Goal: Task Accomplishment & Management: Manage account settings

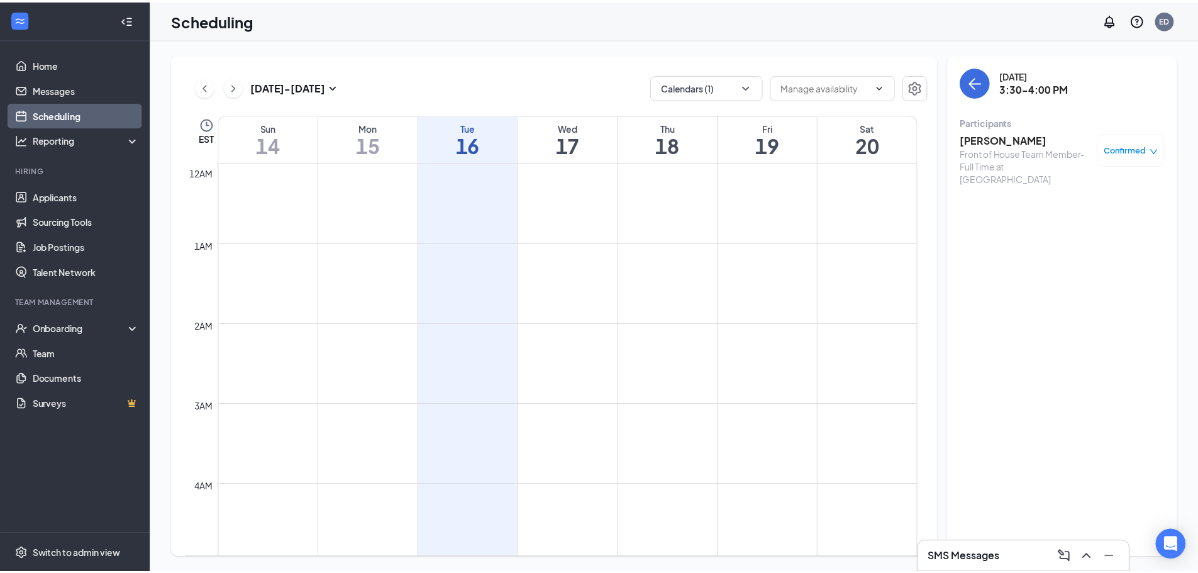
scroll to position [1121, 0]
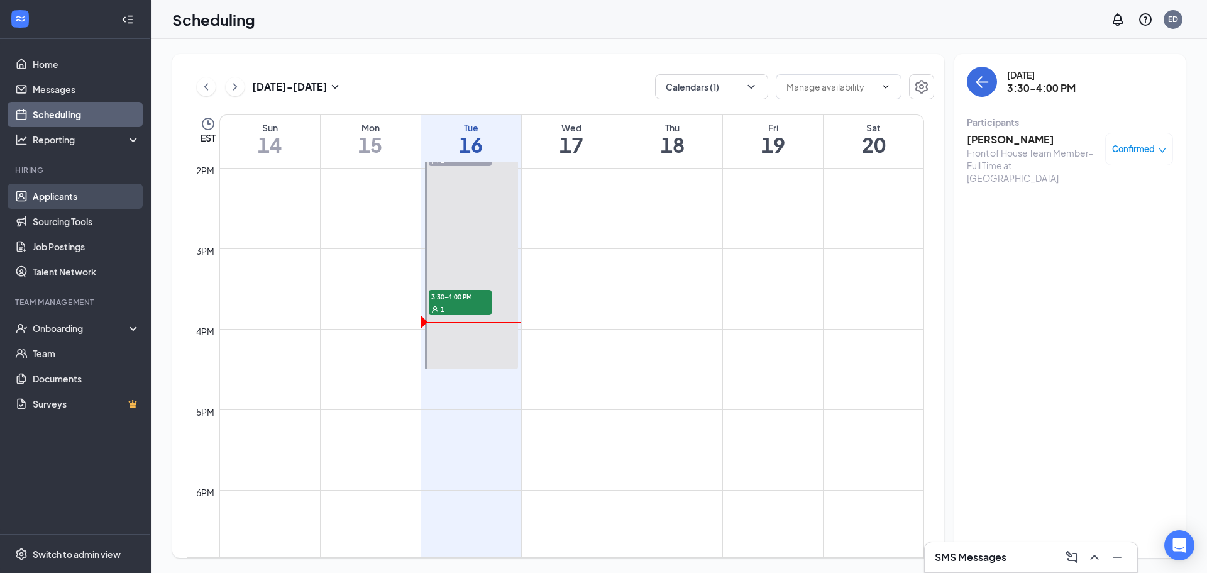
click at [57, 193] on link "Applicants" at bounding box center [86, 196] width 107 height 25
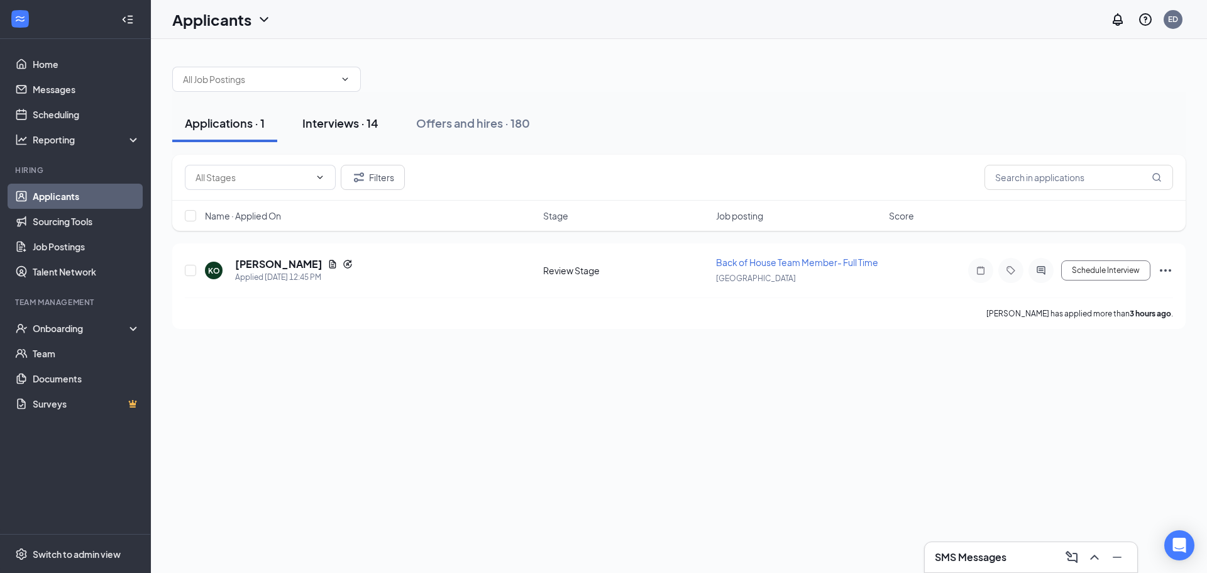
click at [336, 125] on div "Interviews · 14" at bounding box center [340, 123] width 76 height 16
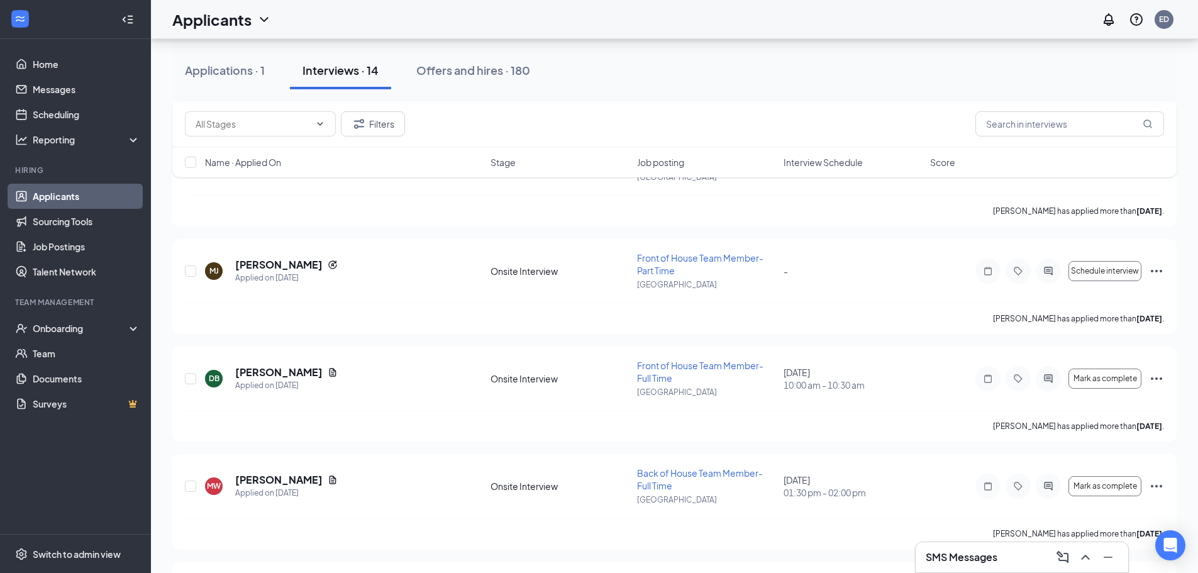
scroll to position [440, 0]
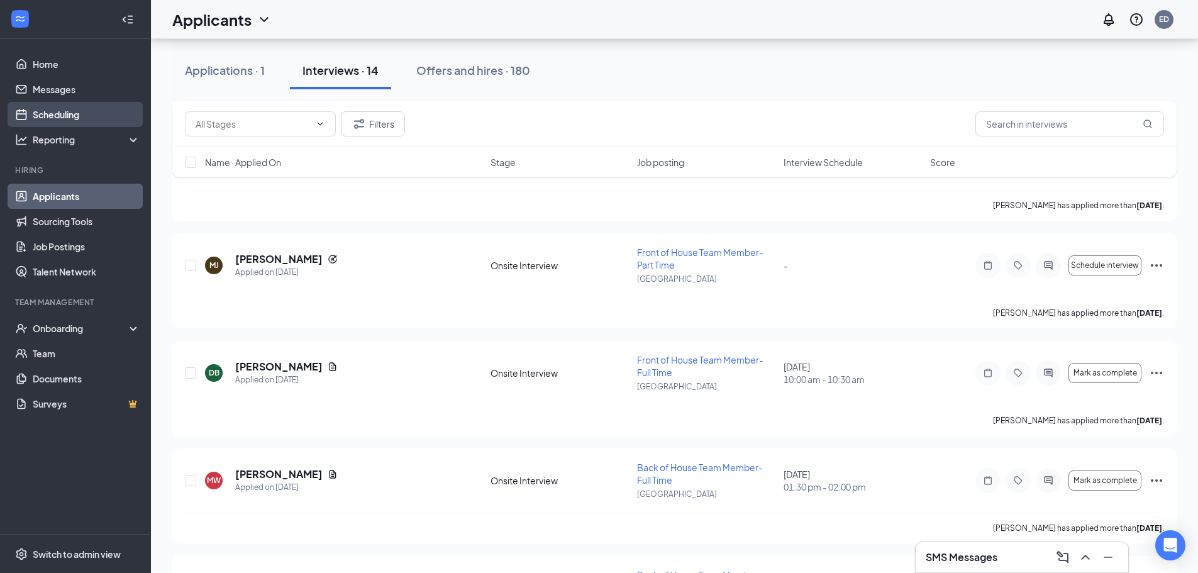
click at [41, 119] on link "Scheduling" at bounding box center [86, 114] width 107 height 25
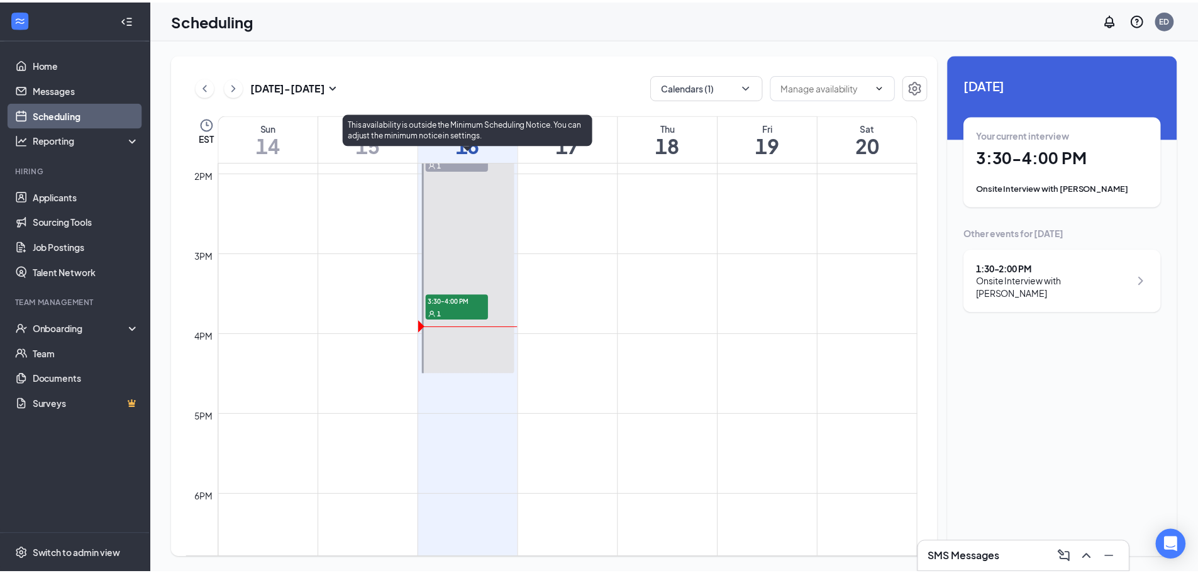
scroll to position [1121, 0]
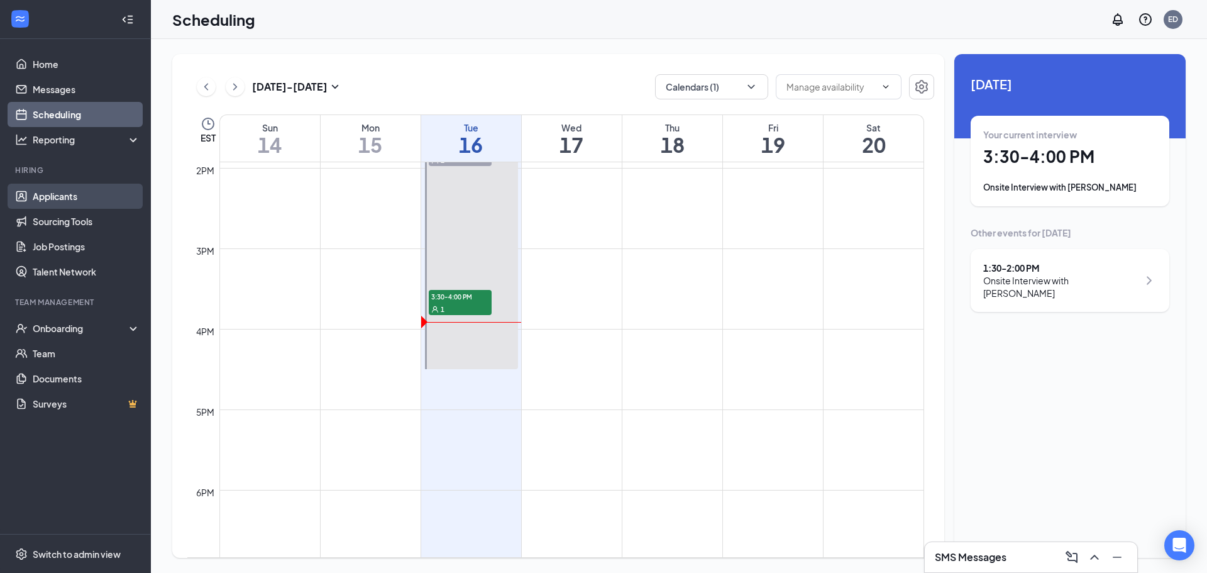
click at [69, 194] on link "Applicants" at bounding box center [86, 196] width 107 height 25
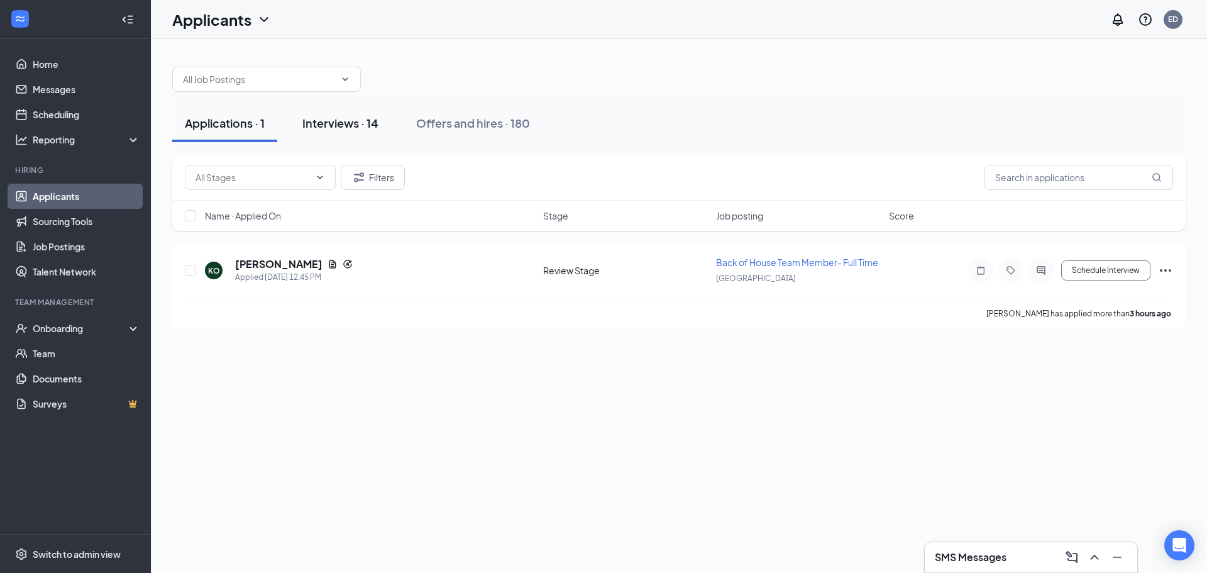
click at [332, 122] on div "Interviews · 14" at bounding box center [340, 123] width 76 height 16
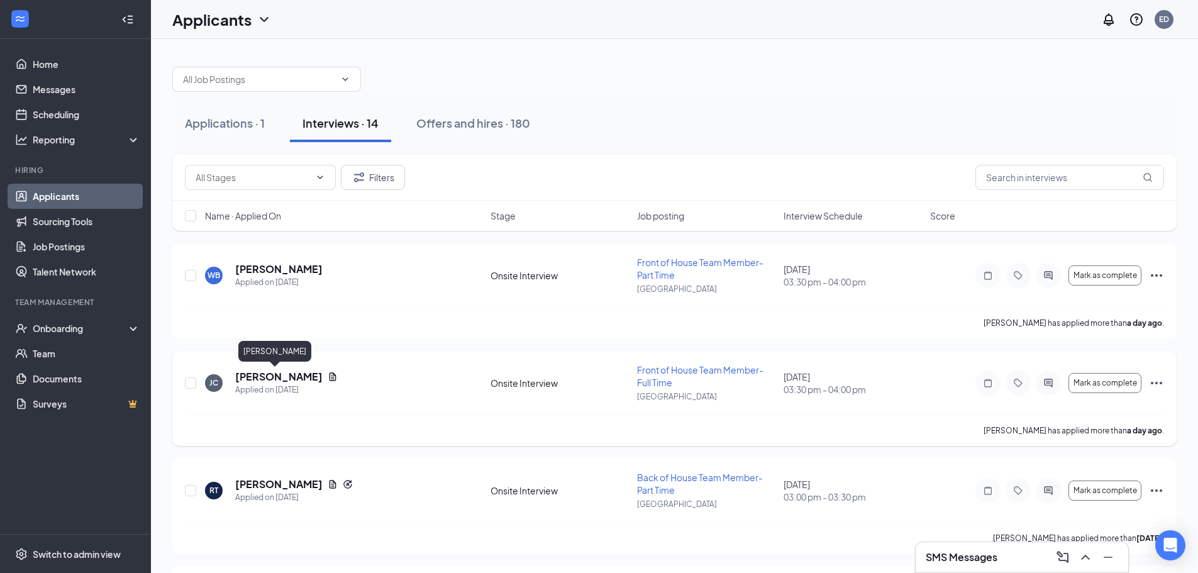
click at [260, 371] on h5 "[PERSON_NAME]" at bounding box center [278, 377] width 87 height 14
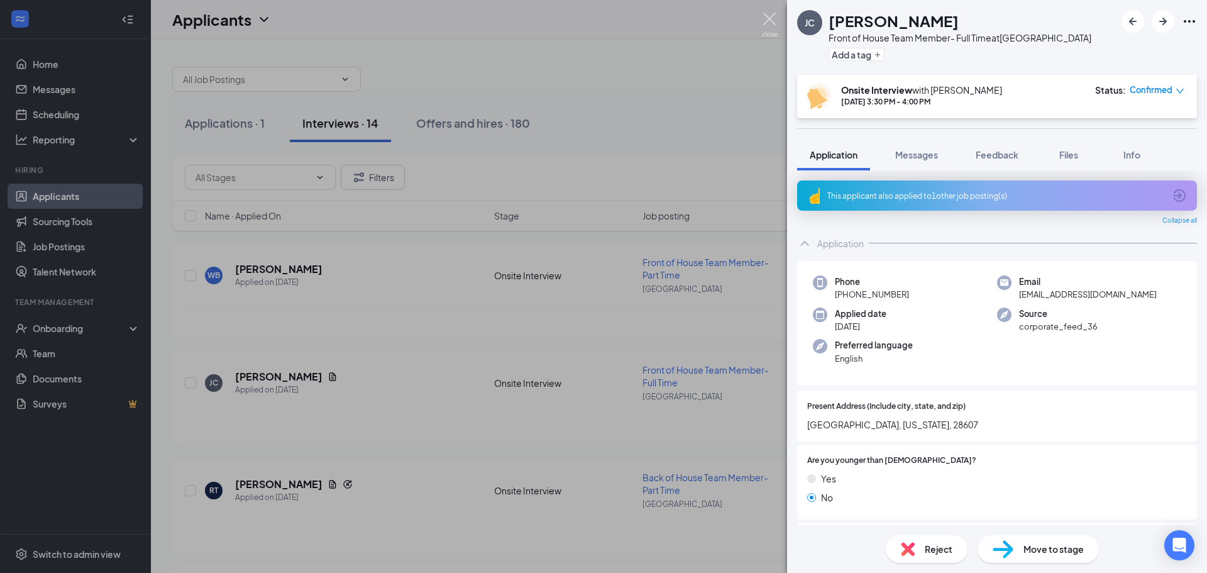
click at [768, 20] on img at bounding box center [770, 25] width 16 height 25
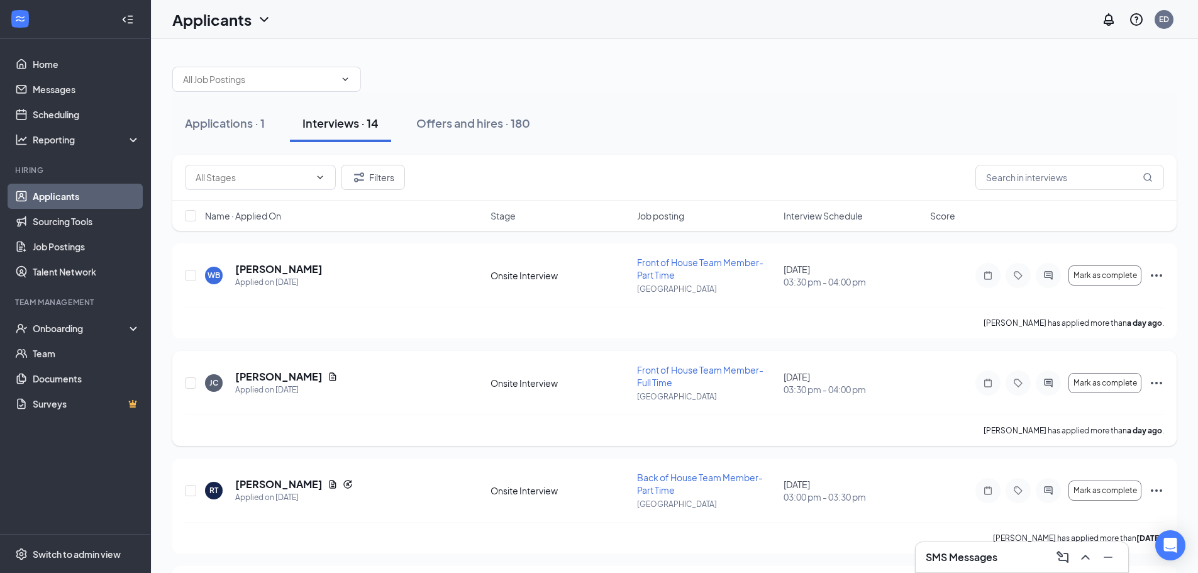
click at [689, 367] on span "Front of House Team Member- Full Time" at bounding box center [700, 376] width 126 height 24
click at [268, 376] on h5 "[PERSON_NAME]" at bounding box center [278, 377] width 87 height 14
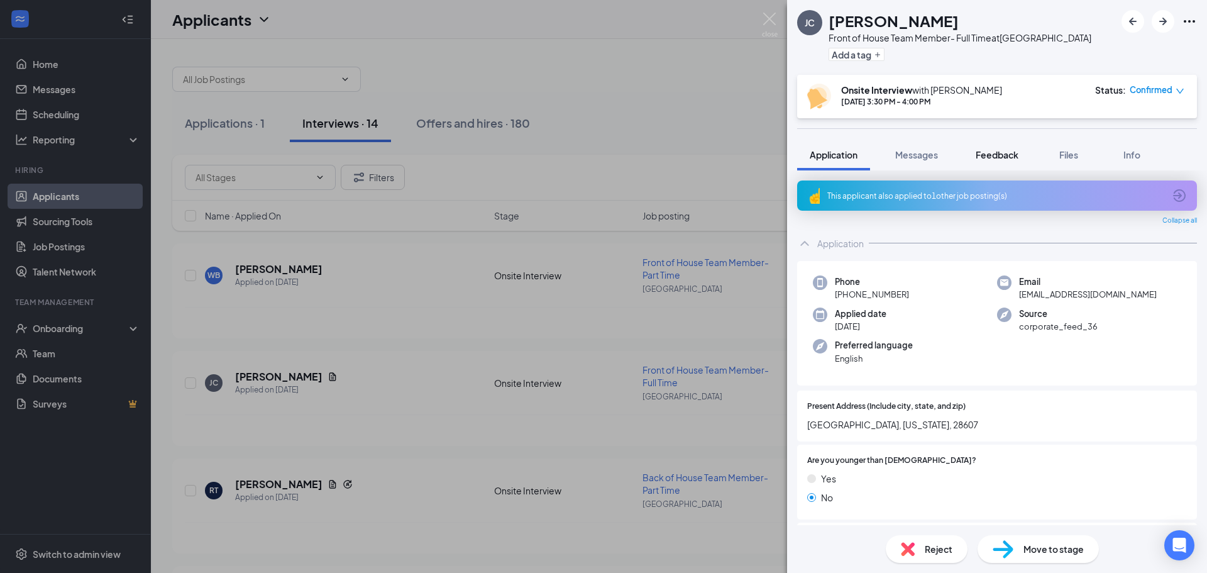
click at [993, 150] on span "Feedback" at bounding box center [997, 154] width 43 height 11
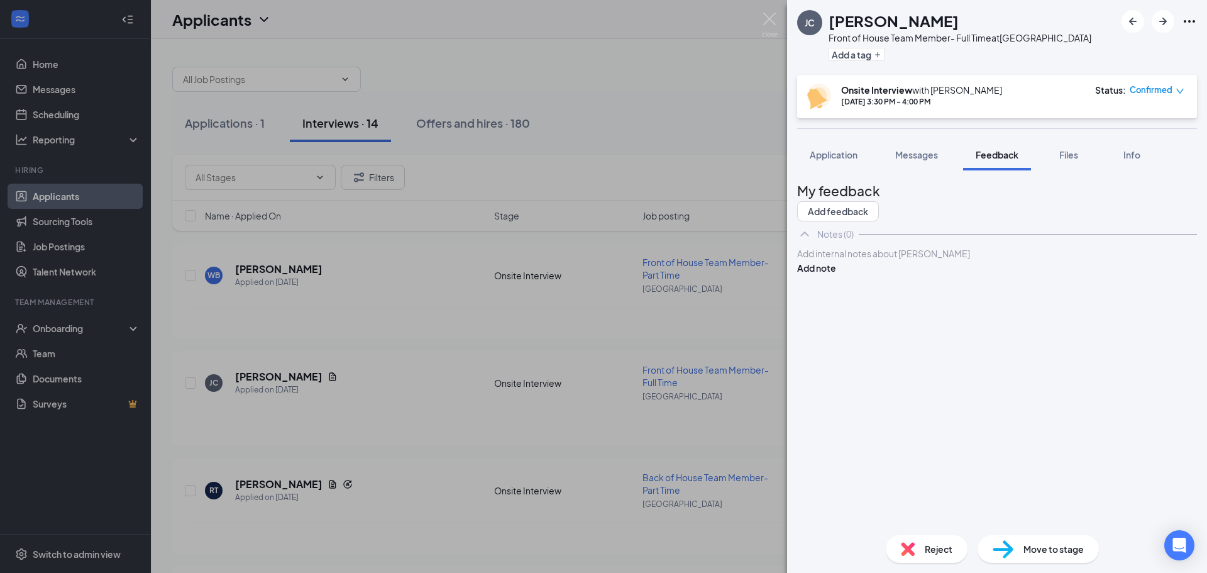
click at [859, 260] on div at bounding box center [997, 253] width 399 height 13
click at [836, 275] on button "Add note" at bounding box center [816, 268] width 39 height 14
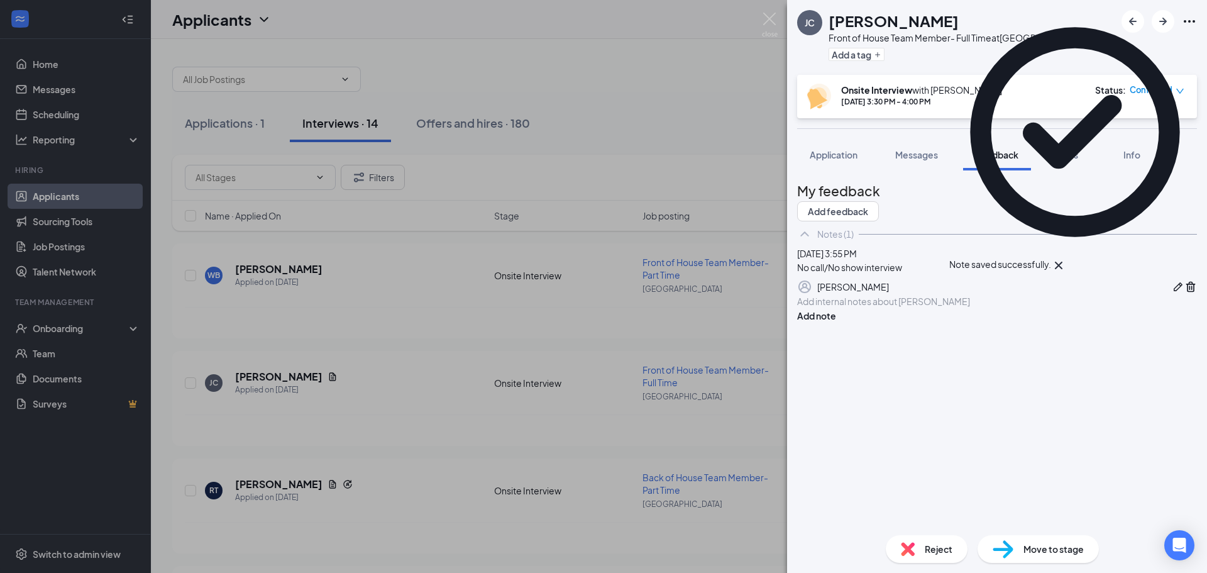
click at [942, 550] on span "Reject" at bounding box center [939, 549] width 28 height 14
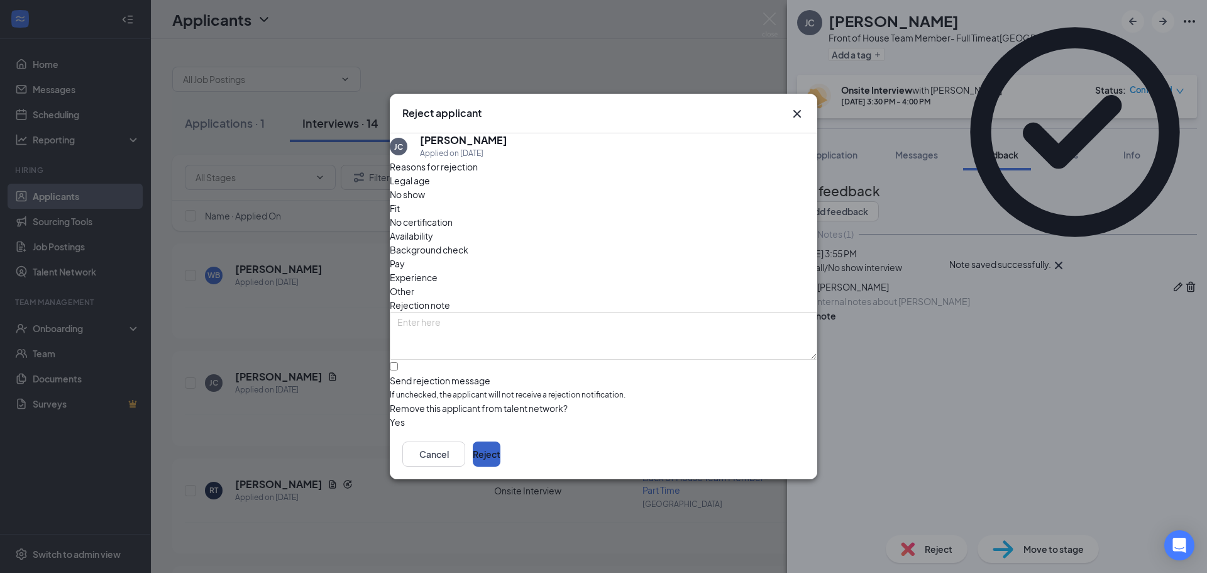
click at [500, 459] on button "Reject" at bounding box center [487, 453] width 28 height 25
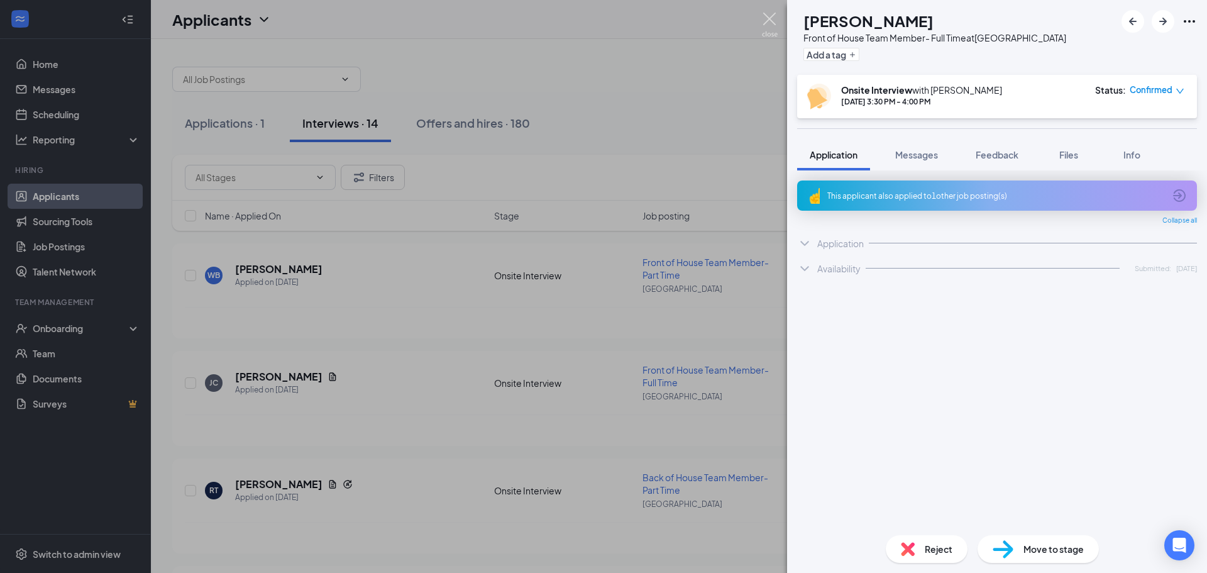
click at [769, 18] on img at bounding box center [770, 25] width 16 height 25
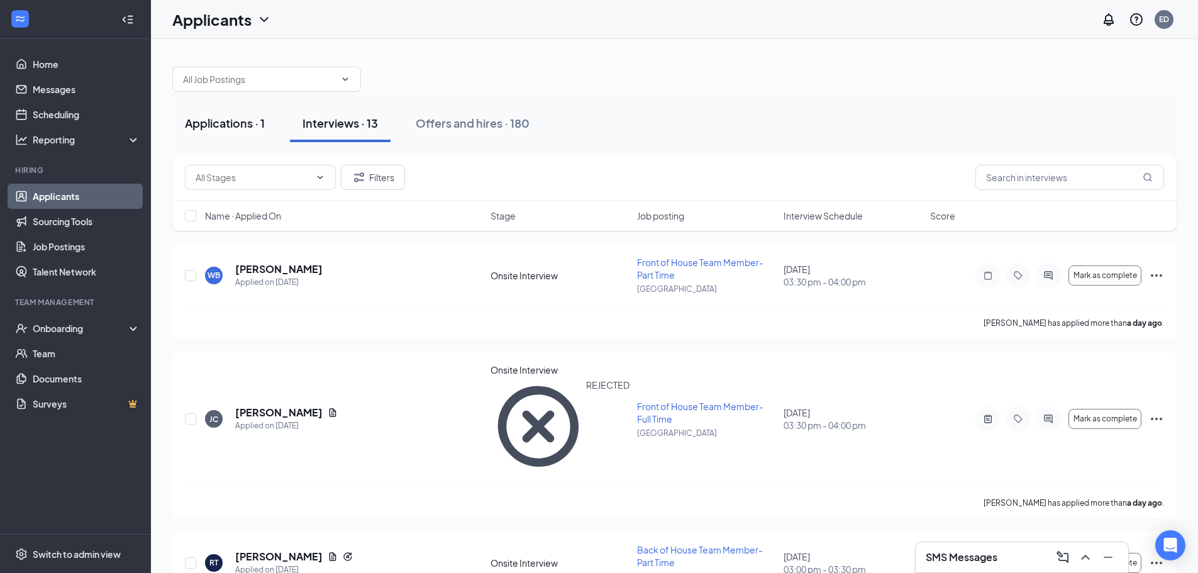
click at [202, 119] on div "Applications · 1" at bounding box center [225, 123] width 80 height 16
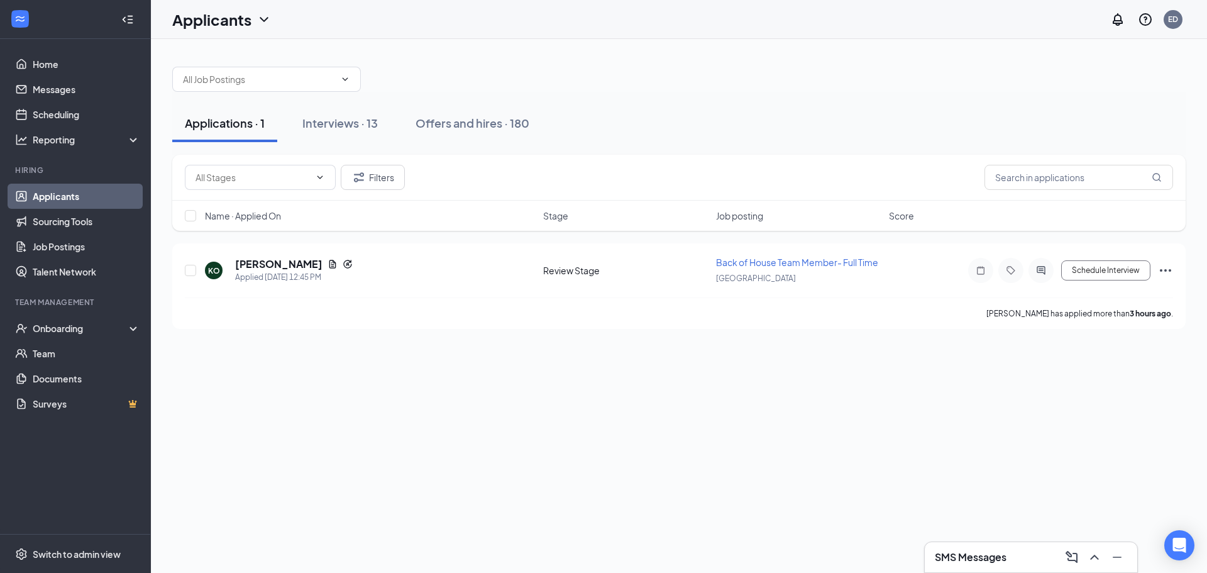
click at [229, 118] on div "Applications · 1" at bounding box center [225, 123] width 80 height 16
click at [329, 123] on div "Interviews · 13" at bounding box center [339, 123] width 75 height 16
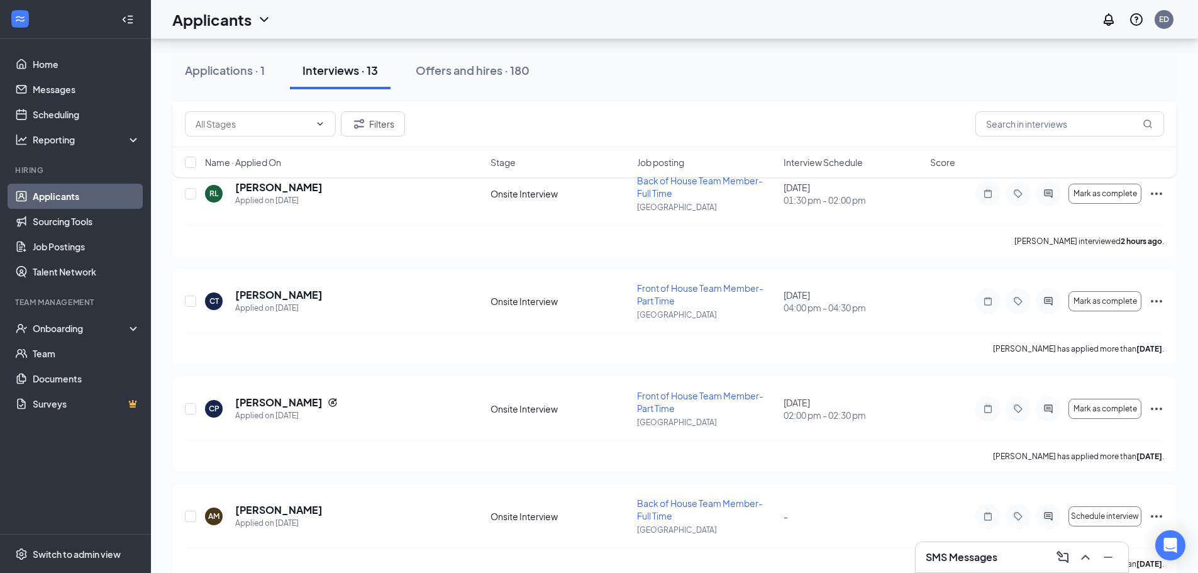
scroll to position [754, 0]
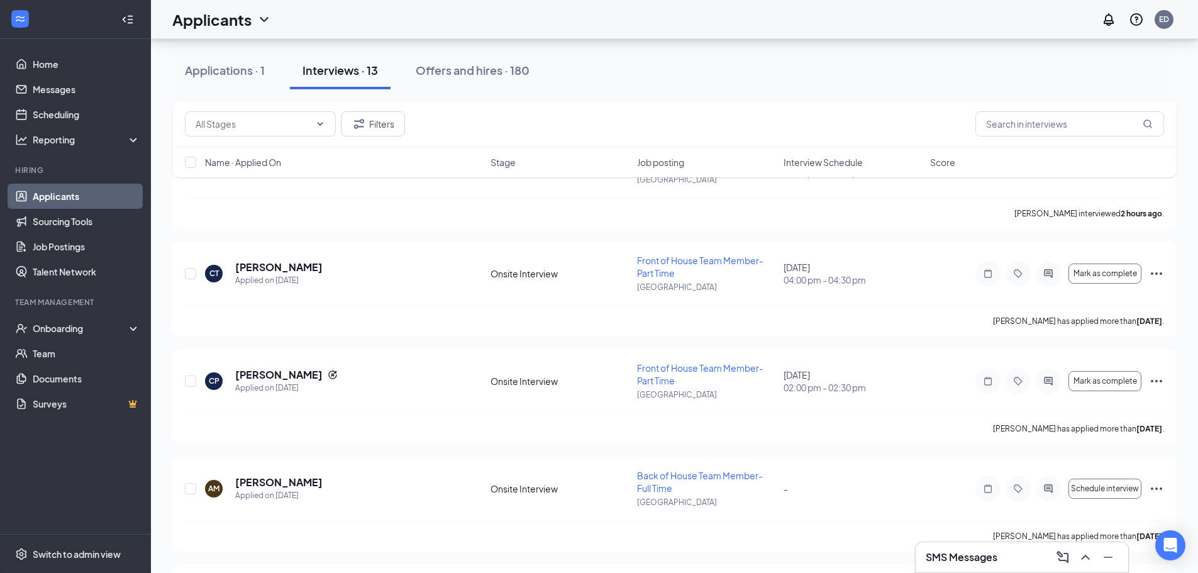
click at [113, 509] on ul "Home Messages Scheduling Reporting Hiring Applicants Sourcing Tools Job Posting…" at bounding box center [75, 286] width 150 height 495
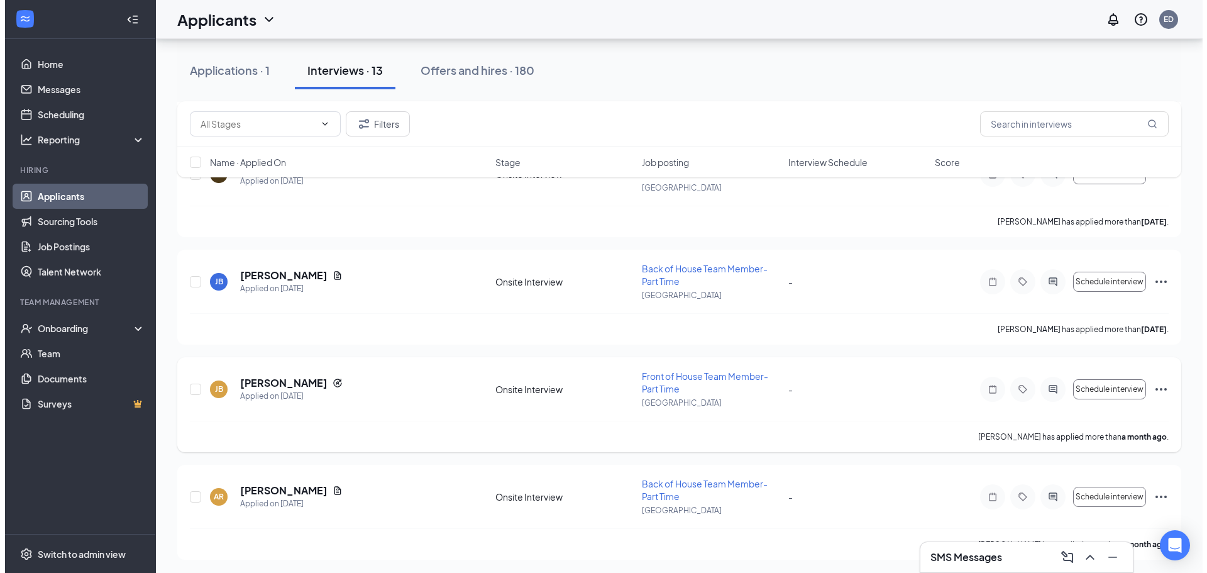
scroll to position [1071, 0]
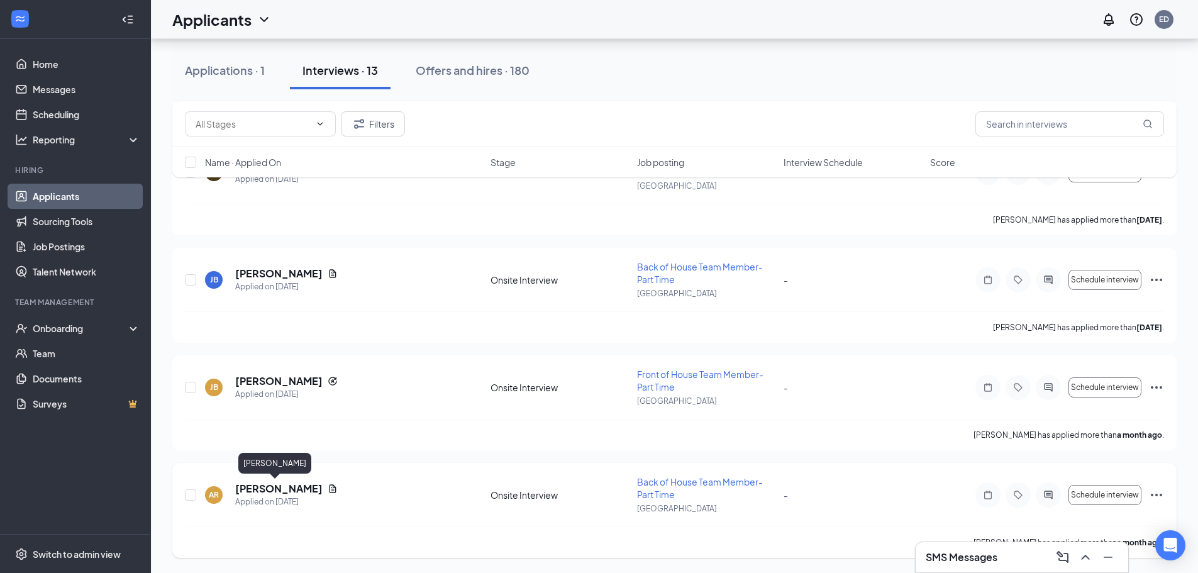
click at [280, 488] on h5 "[PERSON_NAME]" at bounding box center [278, 489] width 87 height 14
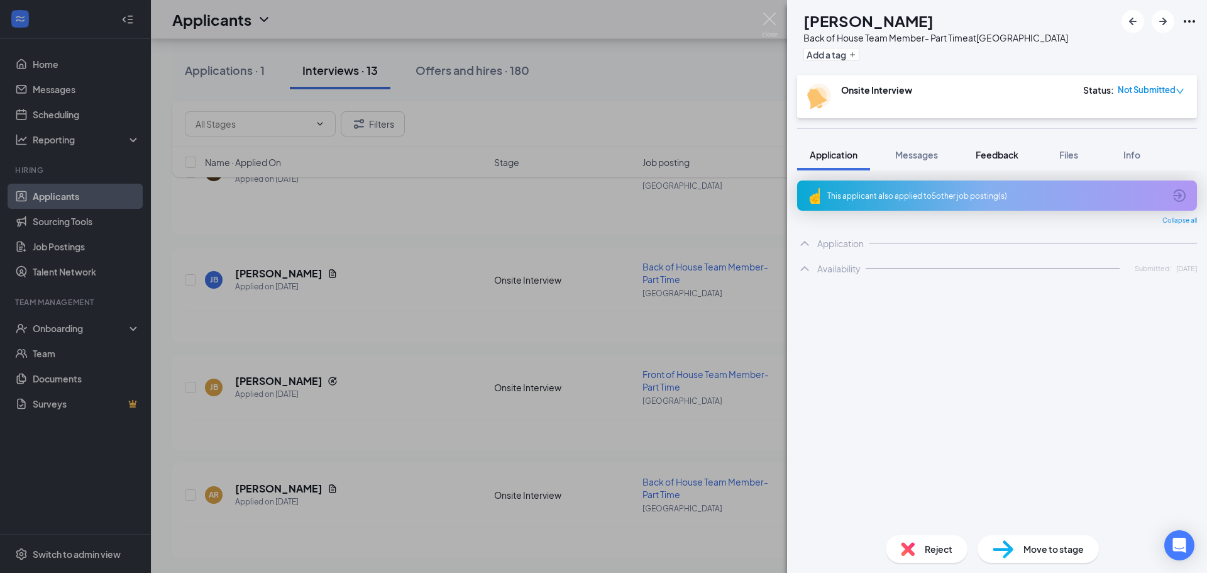
click at [996, 149] on span "Feedback" at bounding box center [997, 154] width 43 height 11
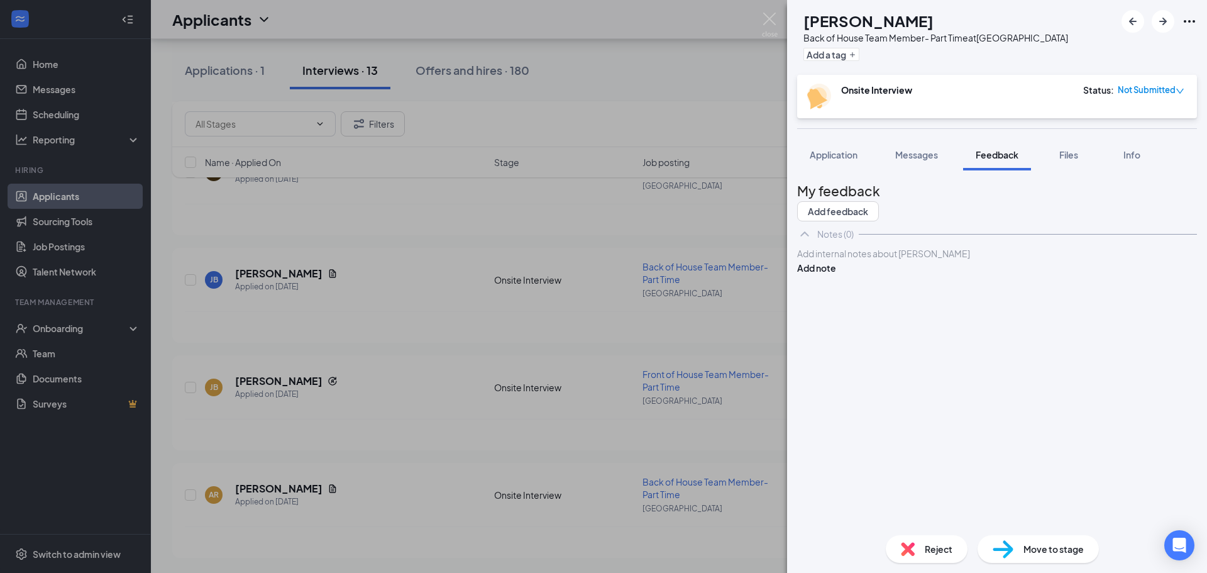
click at [901, 260] on div at bounding box center [997, 253] width 399 height 13
click at [836, 275] on button "Add note" at bounding box center [816, 268] width 39 height 14
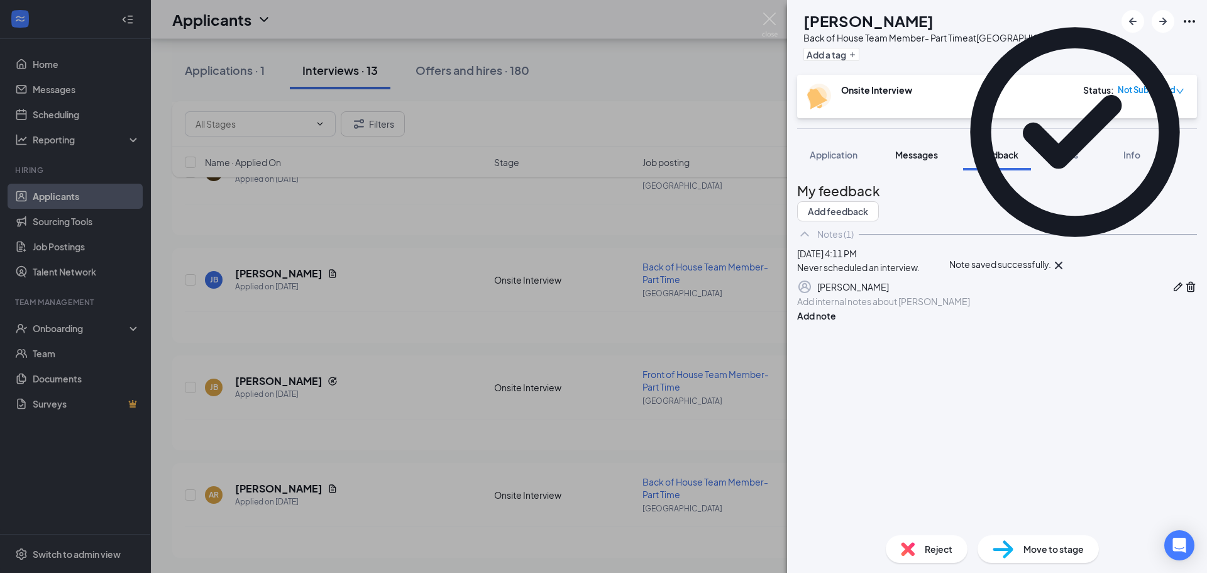
click at [911, 155] on span "Messages" at bounding box center [916, 154] width 43 height 11
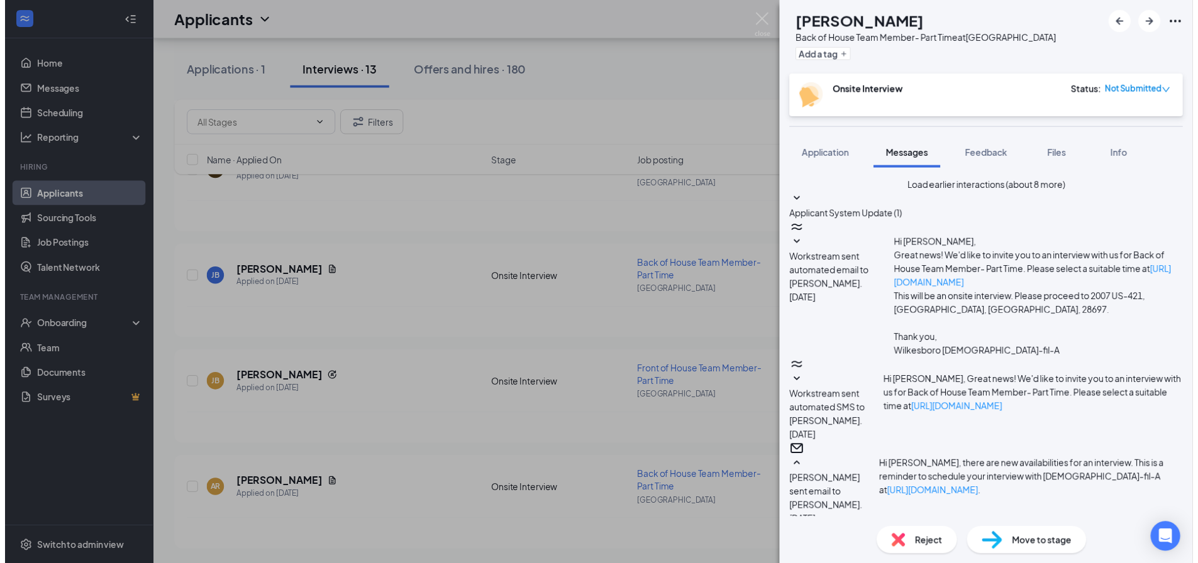
scroll to position [654, 0]
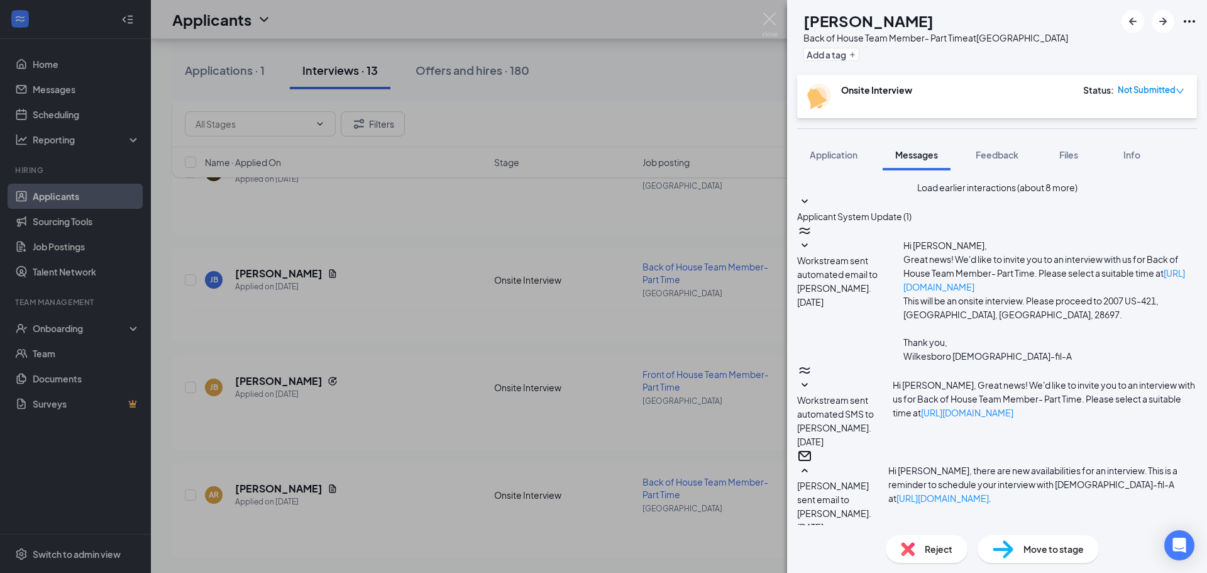
click at [949, 552] on span "Reject" at bounding box center [939, 549] width 28 height 14
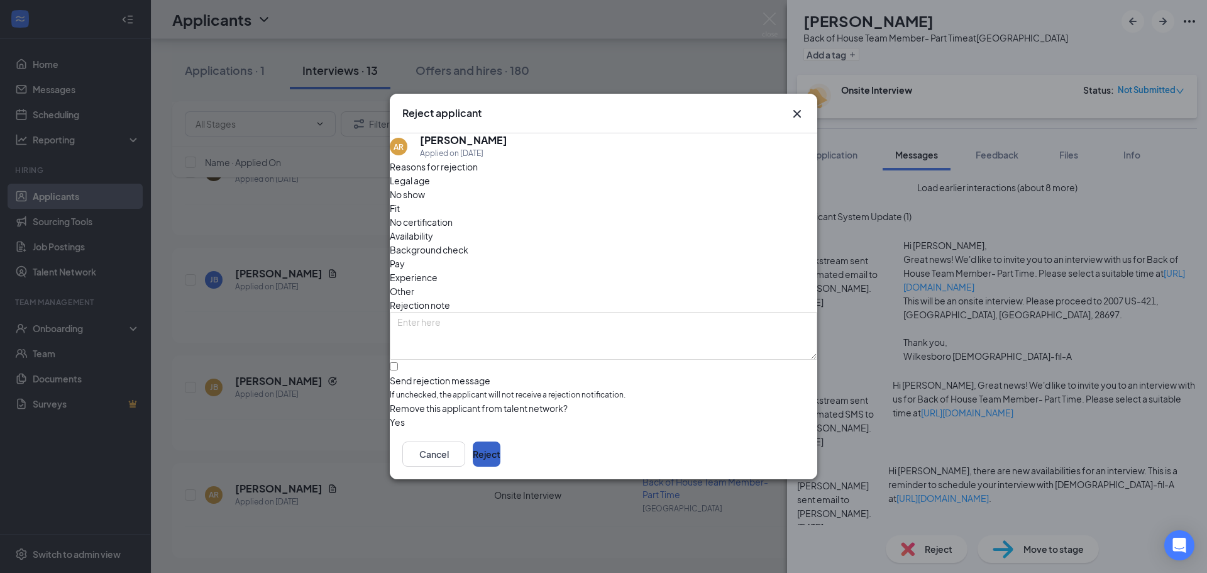
click at [500, 457] on button "Reject" at bounding box center [487, 453] width 28 height 25
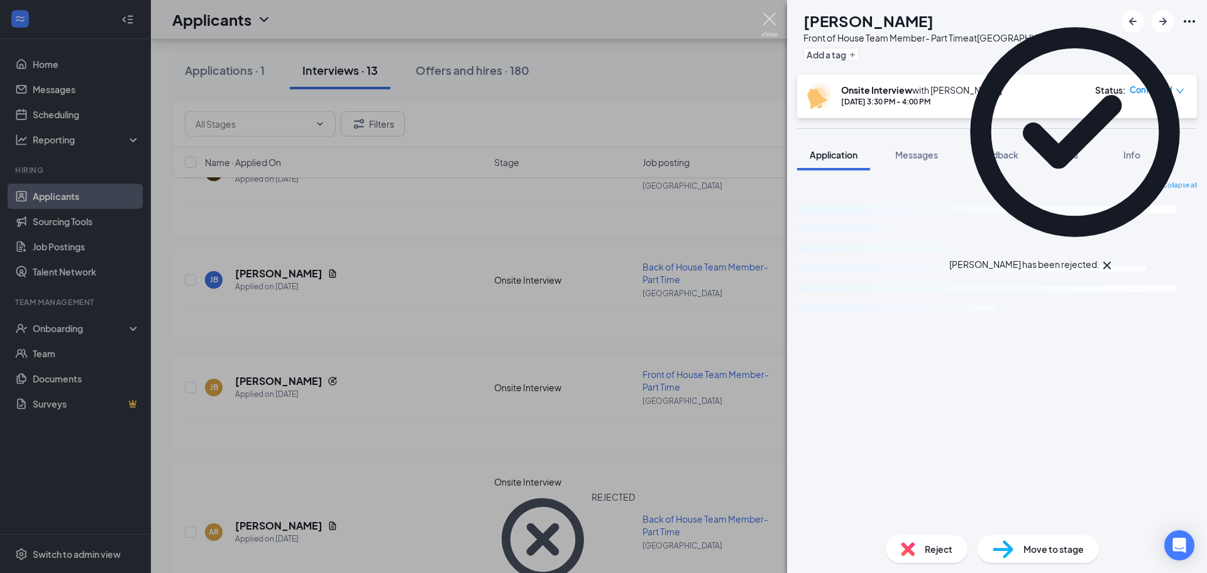
click at [769, 18] on img at bounding box center [770, 25] width 16 height 25
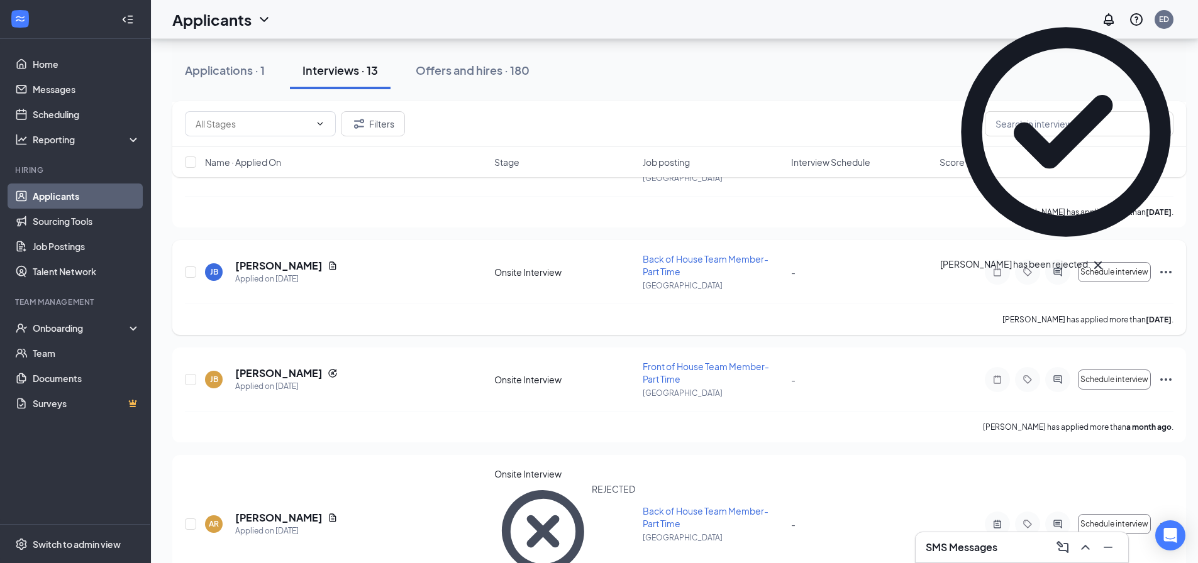
scroll to position [1080, 0]
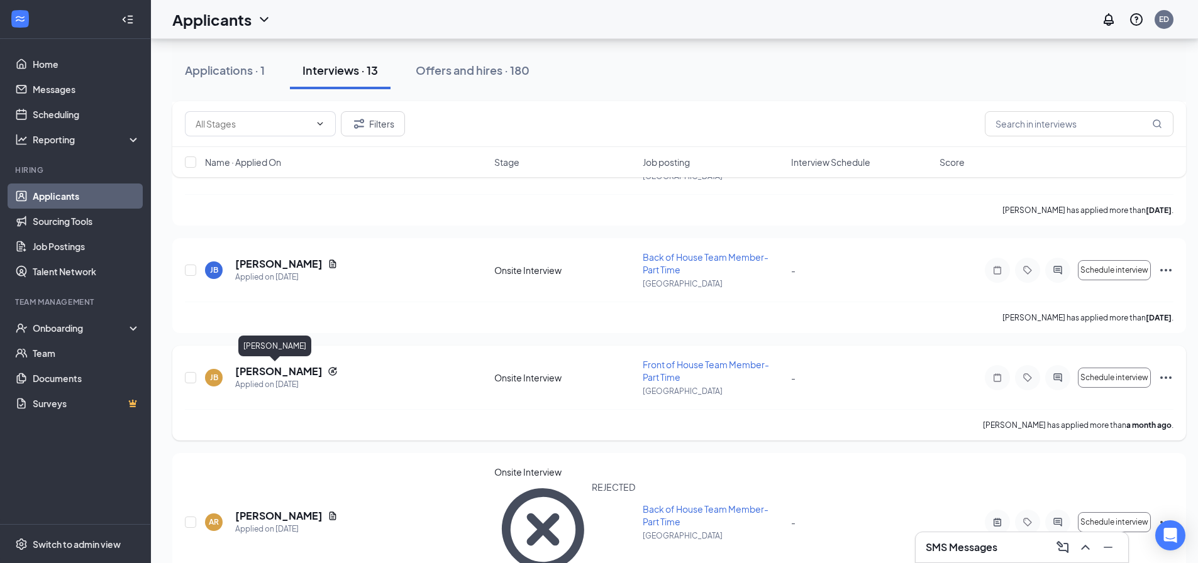
click at [270, 368] on h5 "[PERSON_NAME]" at bounding box center [278, 372] width 87 height 14
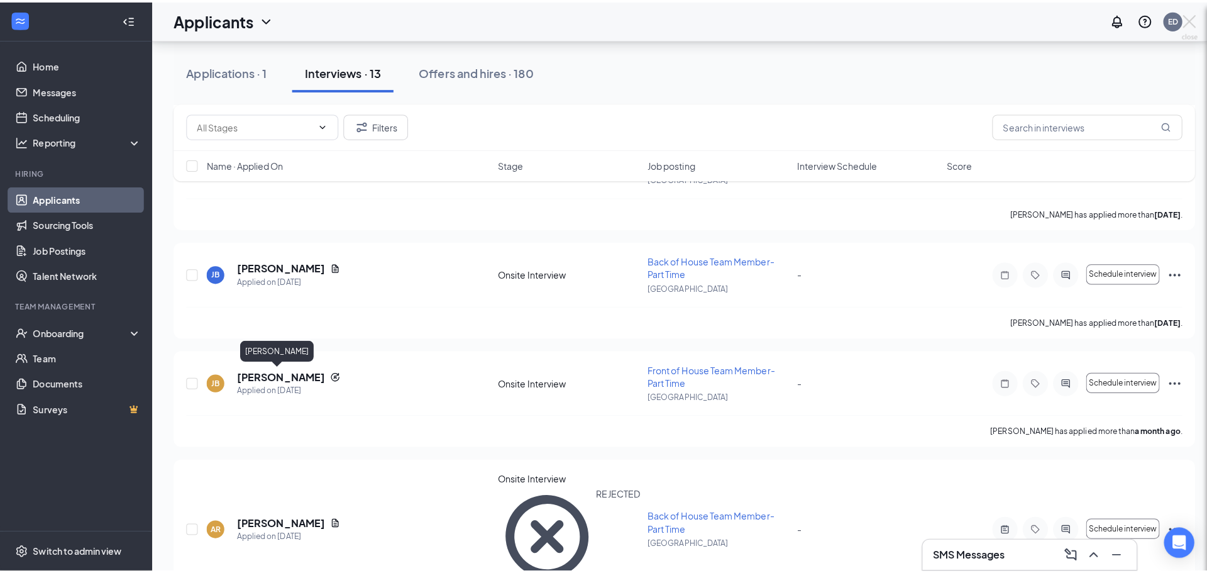
scroll to position [1071, 0]
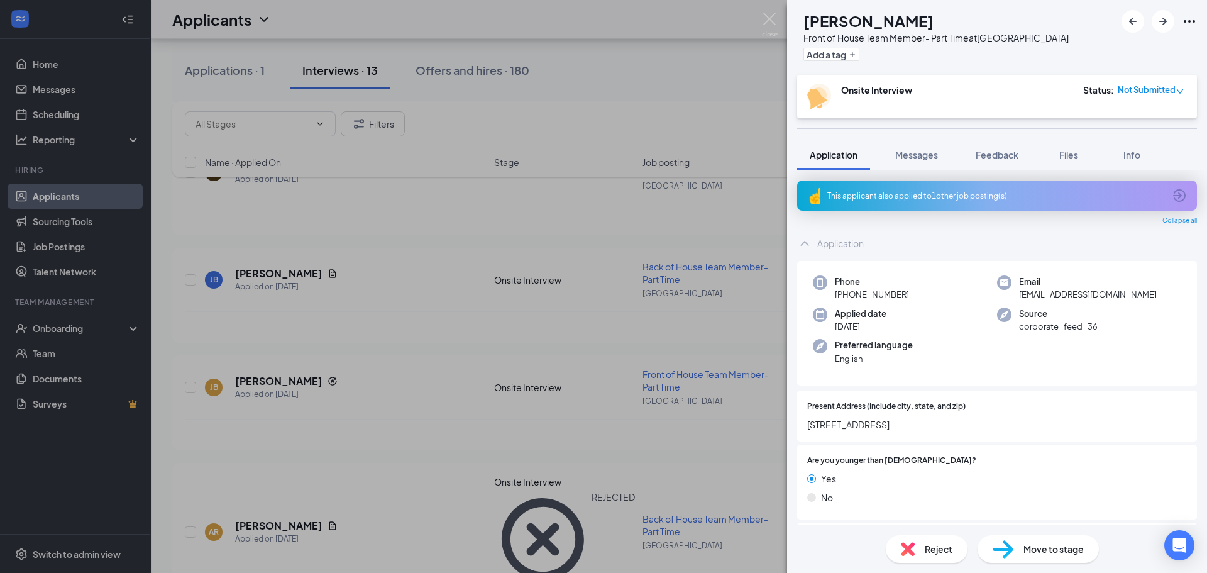
click at [975, 182] on div "This applicant also applied to 1 other job posting(s)" at bounding box center [997, 195] width 400 height 30
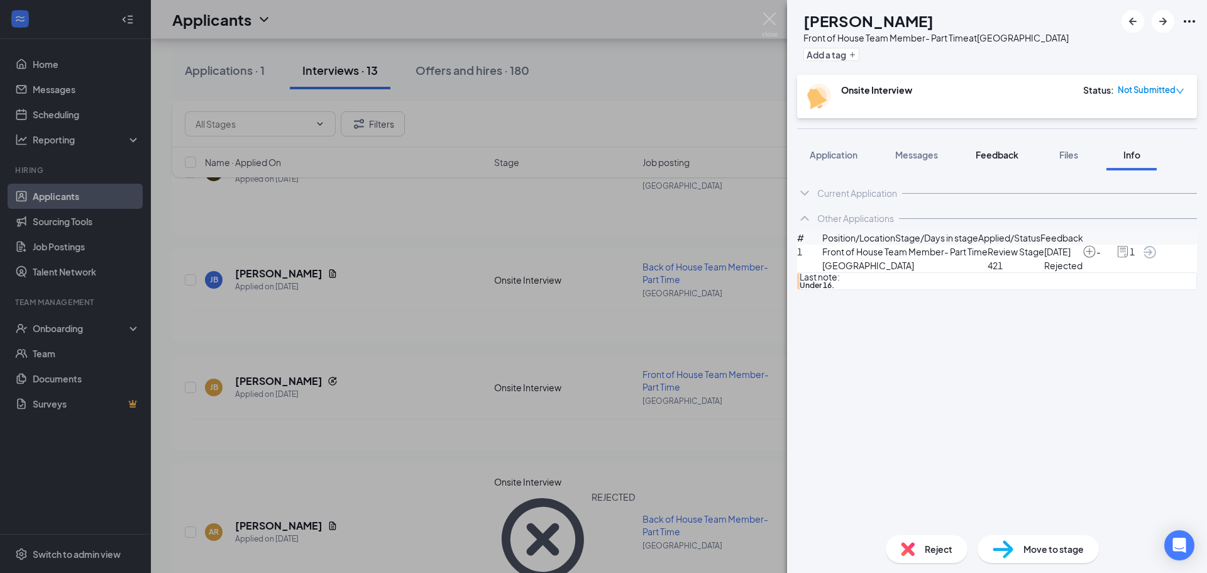
click at [1005, 163] on button "Feedback" at bounding box center [997, 154] width 68 height 31
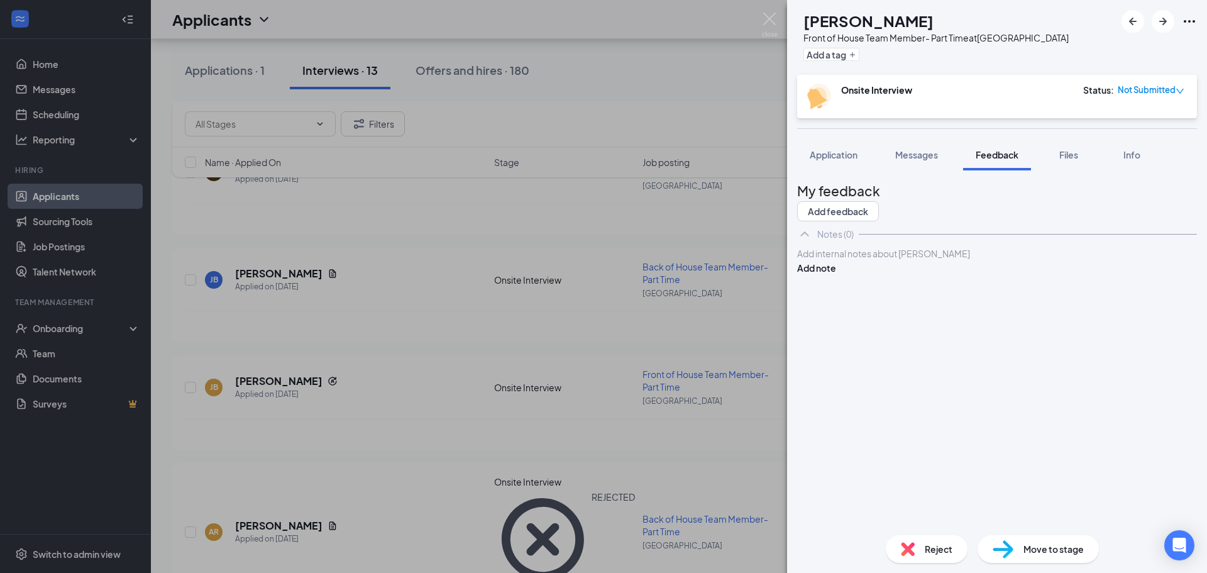
click at [869, 260] on div at bounding box center [997, 253] width 399 height 13
click at [836, 275] on button "Add note" at bounding box center [816, 268] width 39 height 14
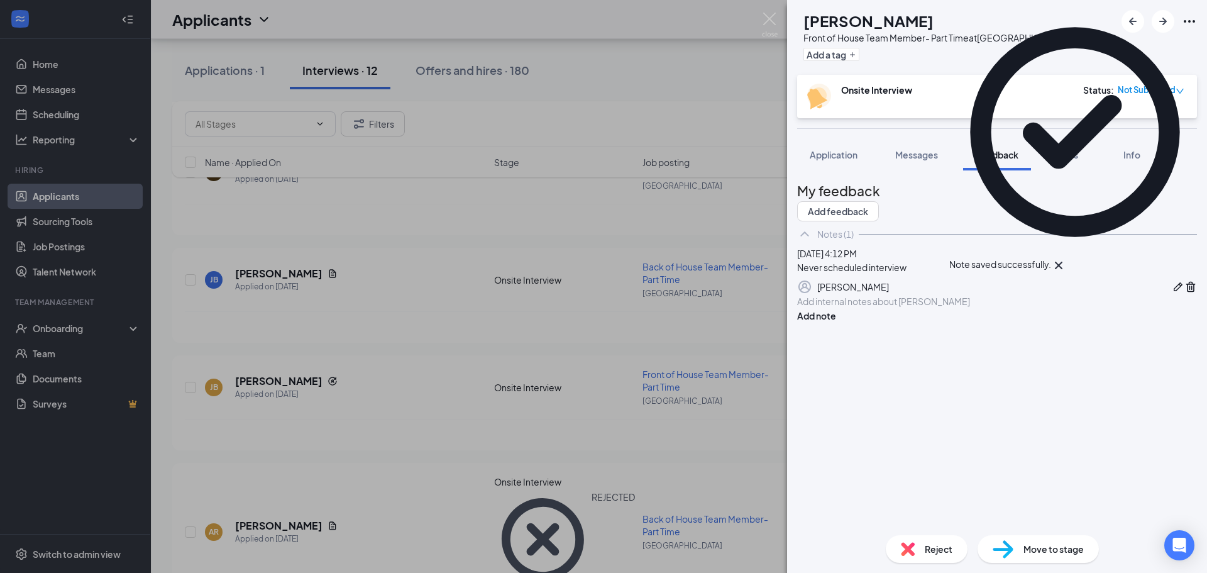
click at [933, 551] on span "Reject" at bounding box center [939, 549] width 28 height 14
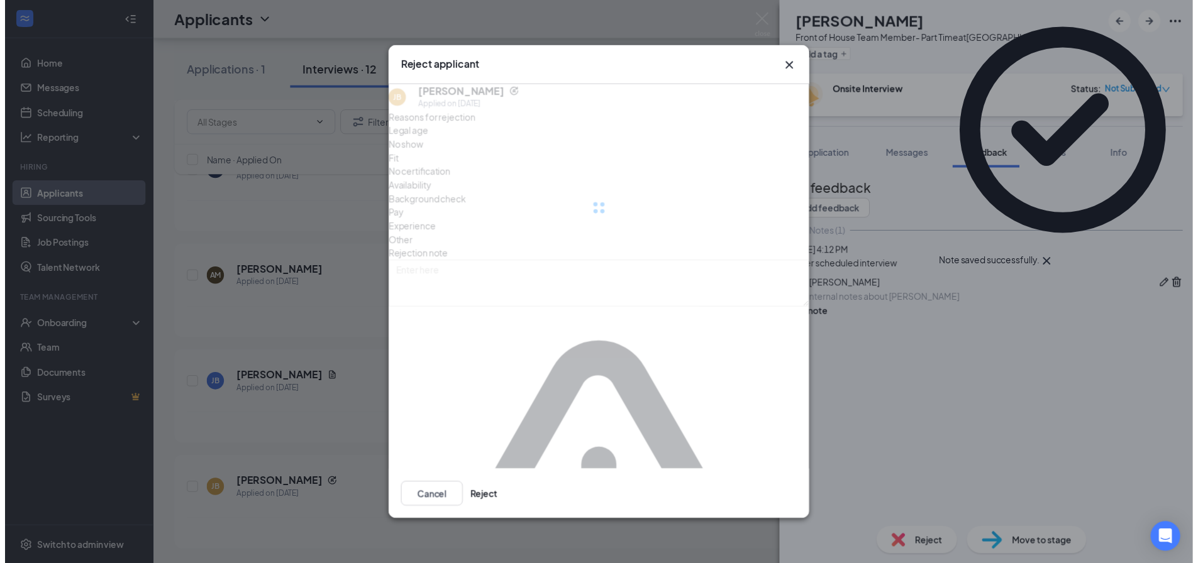
scroll to position [963, 0]
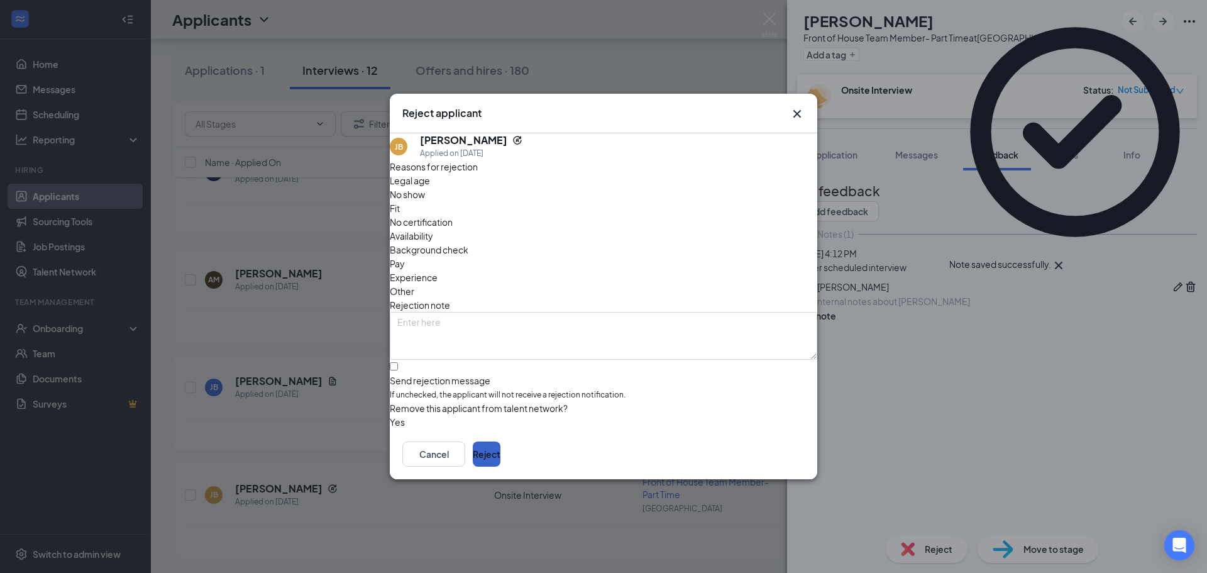
click at [500, 456] on button "Reject" at bounding box center [487, 453] width 28 height 25
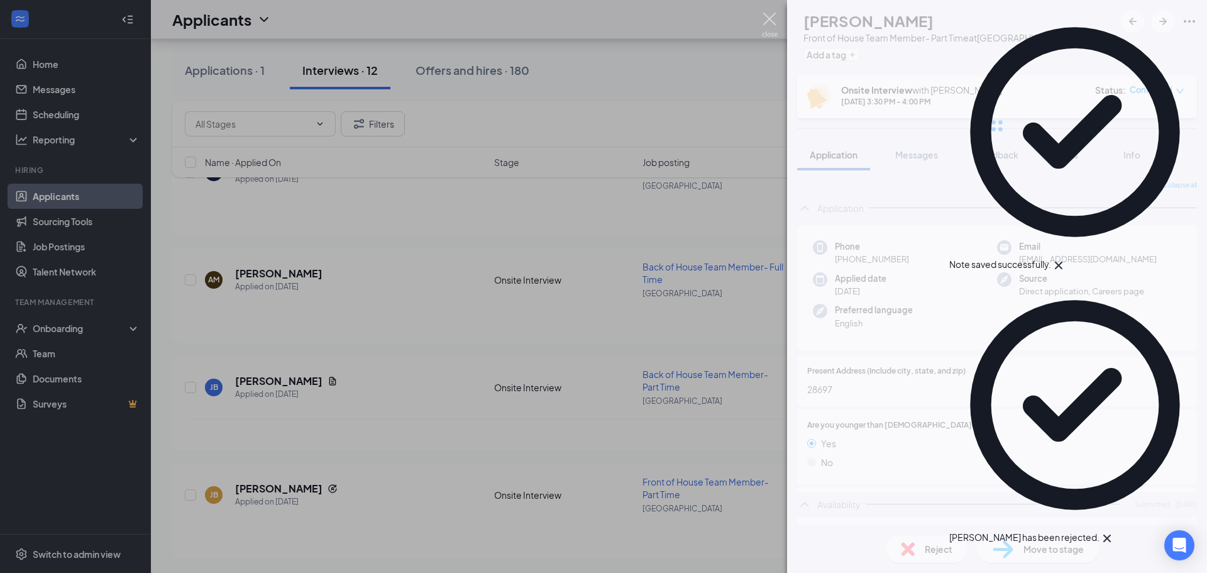
drag, startPoint x: 770, startPoint y: 22, endPoint x: 711, endPoint y: 79, distance: 82.2
click at [770, 21] on img at bounding box center [770, 25] width 16 height 25
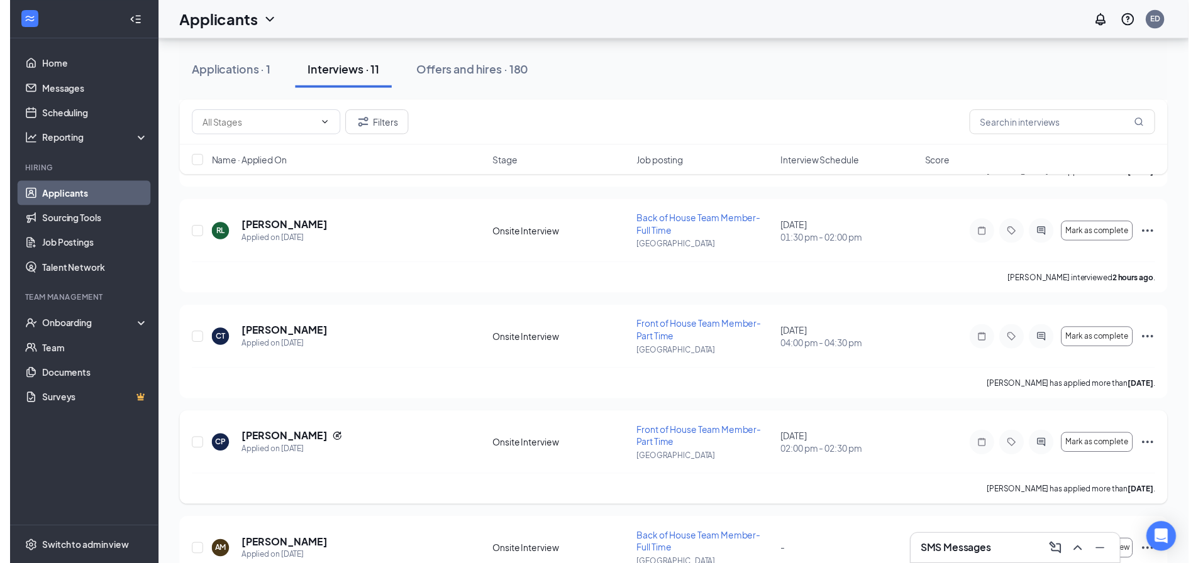
scroll to position [667, 0]
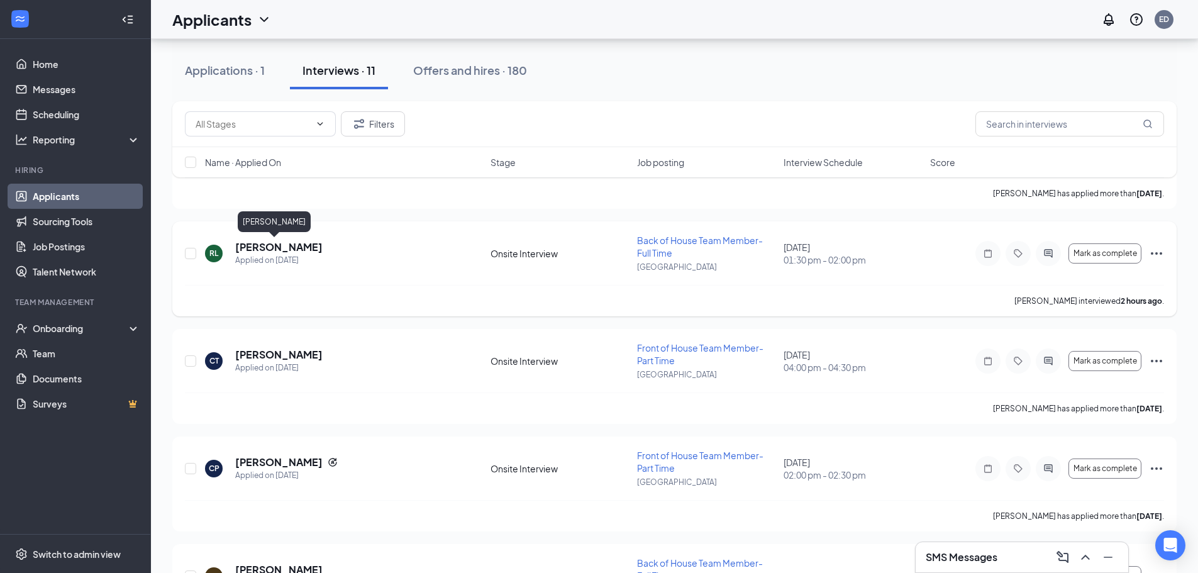
click at [259, 248] on h5 "[PERSON_NAME]" at bounding box center [278, 247] width 87 height 14
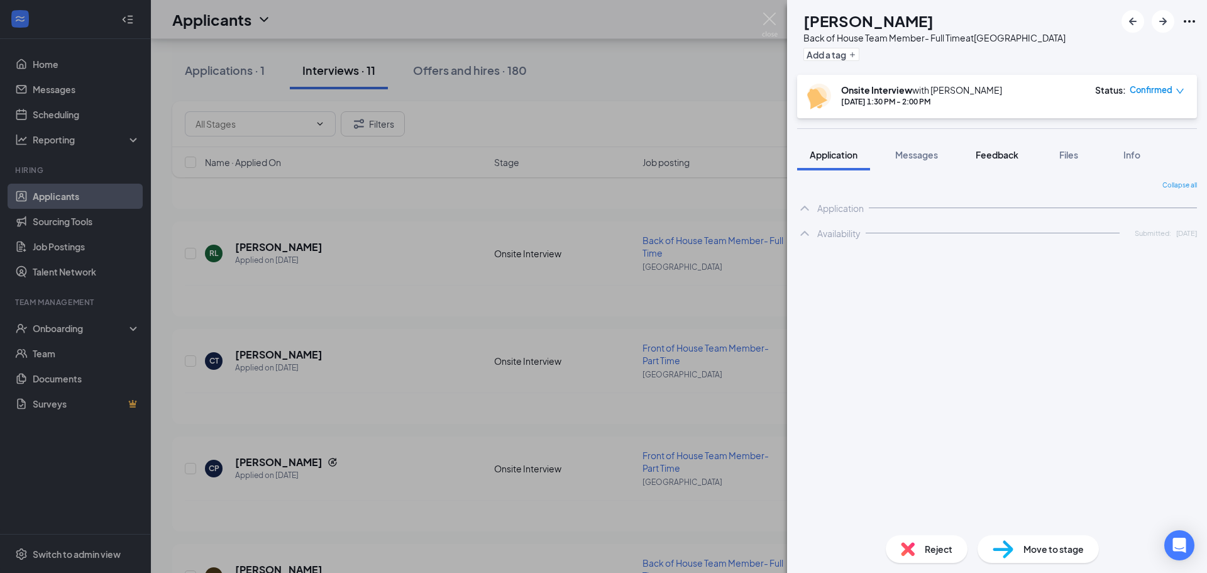
click at [1001, 163] on button "Feedback" at bounding box center [997, 154] width 68 height 31
click at [863, 260] on div at bounding box center [997, 253] width 399 height 13
click at [1040, 260] on div "Very sweet personality. We do not currently have the" at bounding box center [997, 253] width 399 height 13
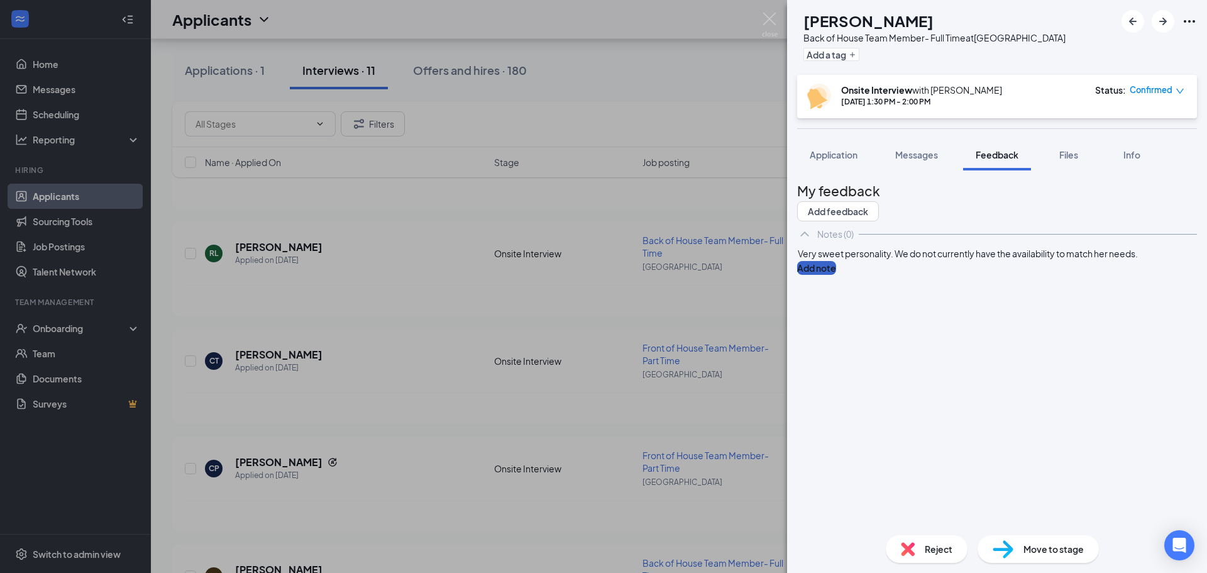
click at [836, 275] on button "Add note" at bounding box center [816, 268] width 39 height 14
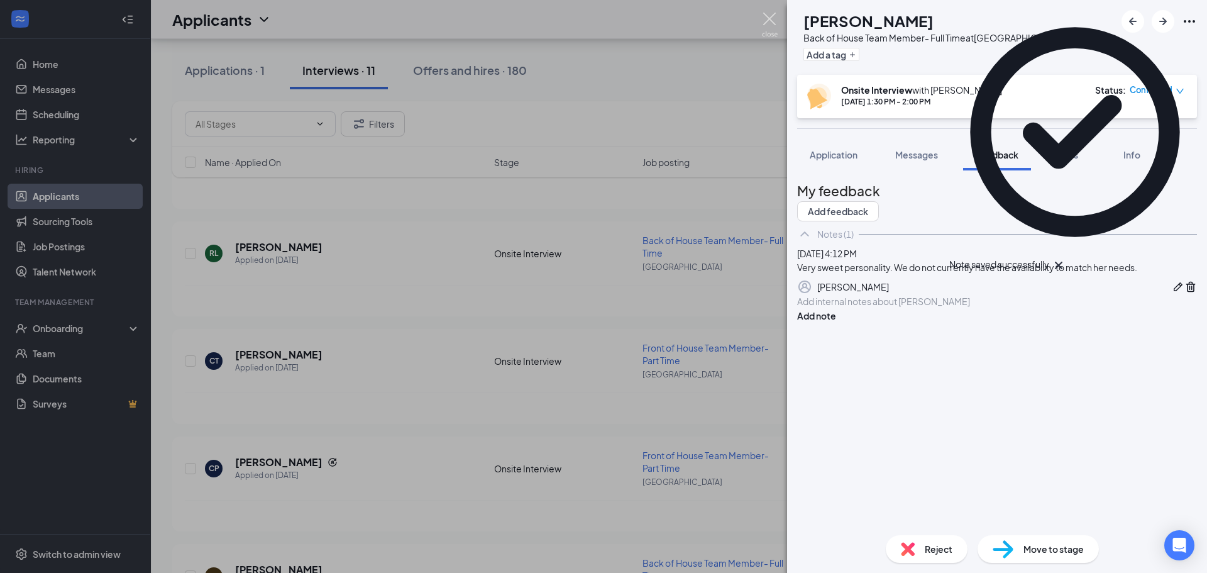
click at [768, 21] on img at bounding box center [770, 25] width 16 height 25
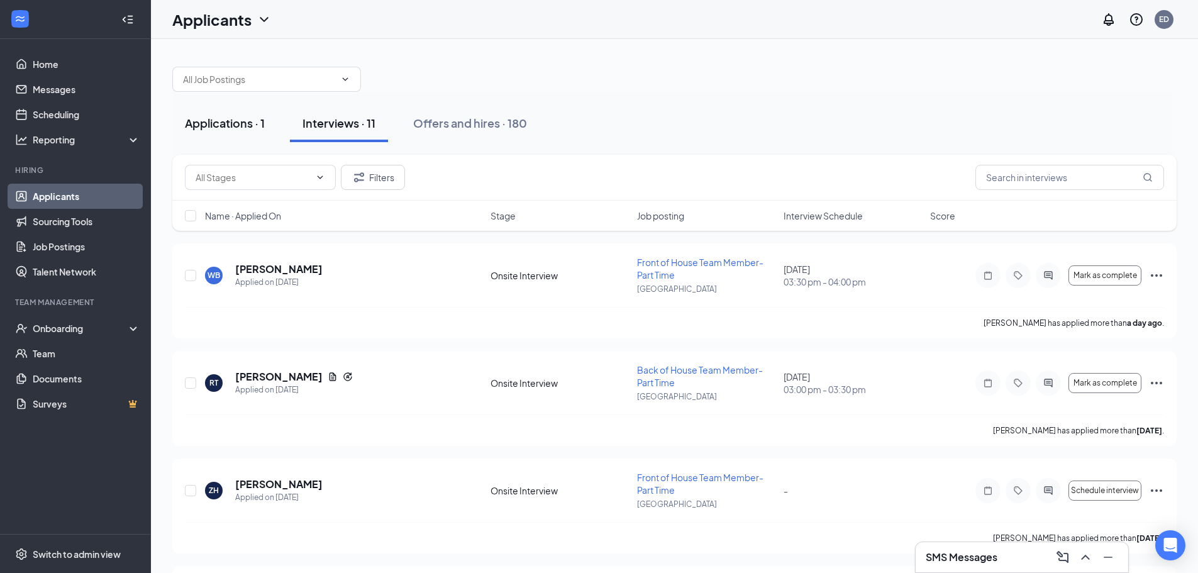
click at [242, 116] on div "Applications · 1" at bounding box center [225, 123] width 80 height 16
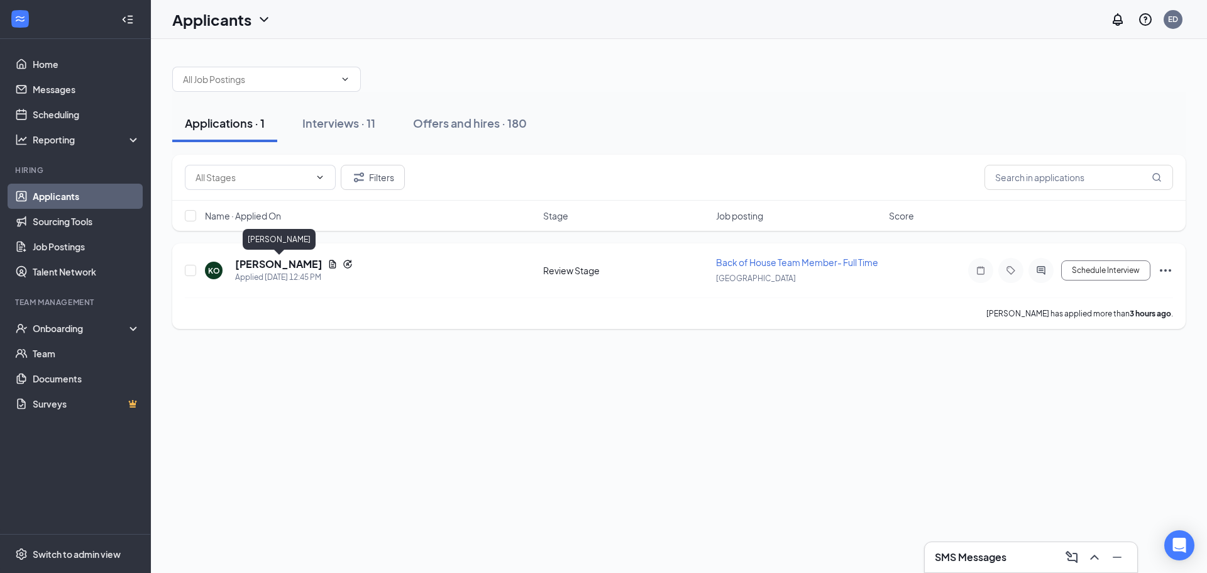
click at [306, 268] on h5 "[PERSON_NAME]" at bounding box center [278, 264] width 87 height 14
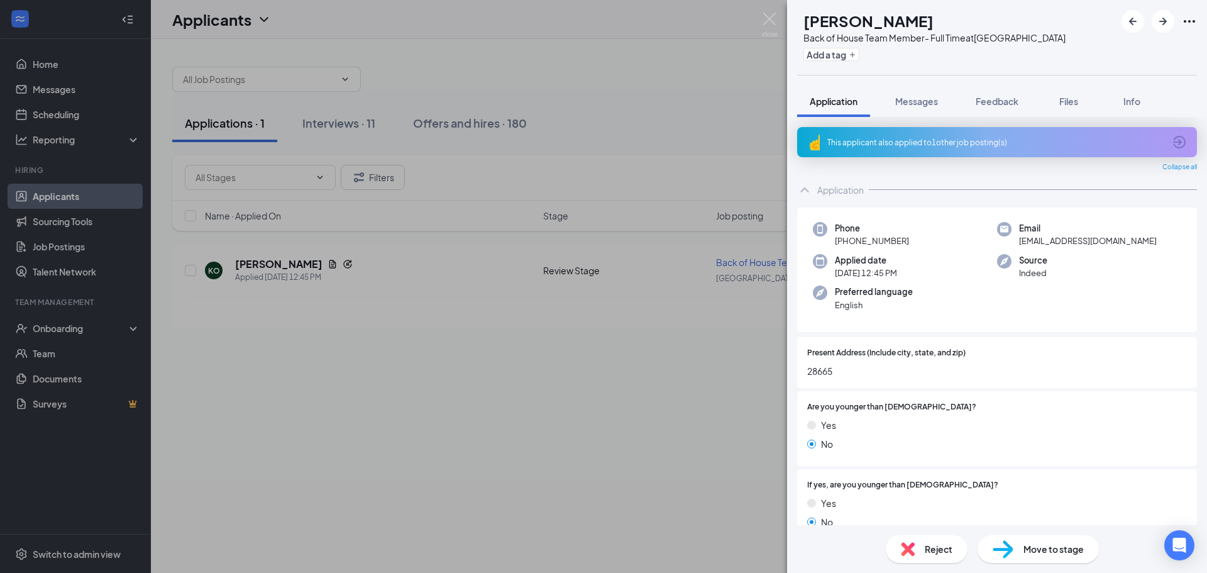
click at [943, 151] on div "This applicant also applied to 1 other job posting(s)" at bounding box center [997, 142] width 400 height 30
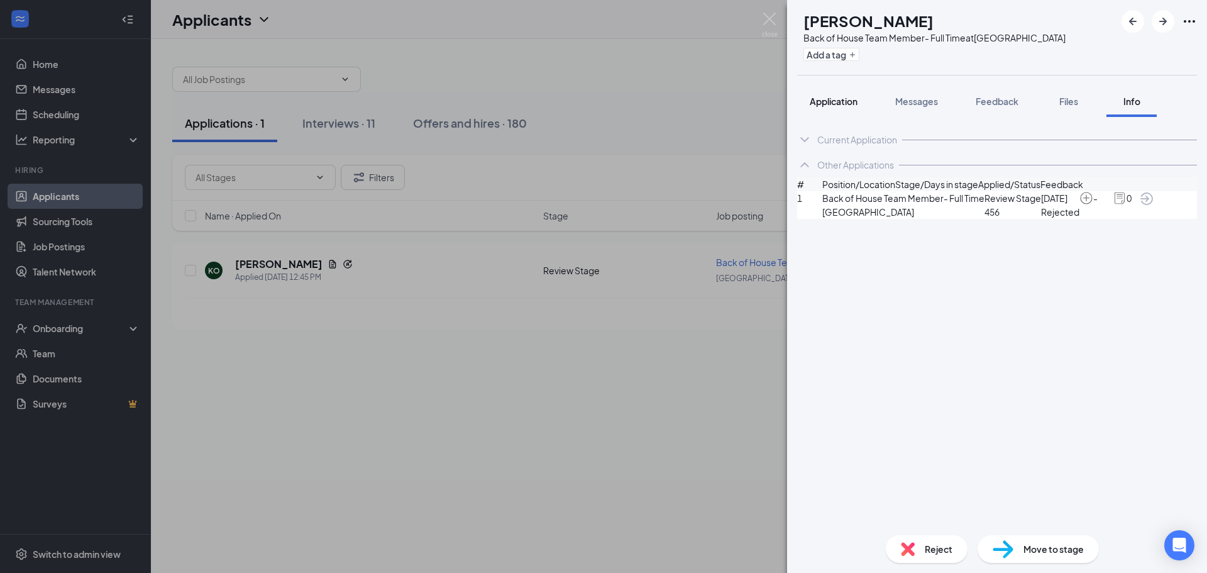
click at [826, 105] on span "Application" at bounding box center [834, 101] width 48 height 11
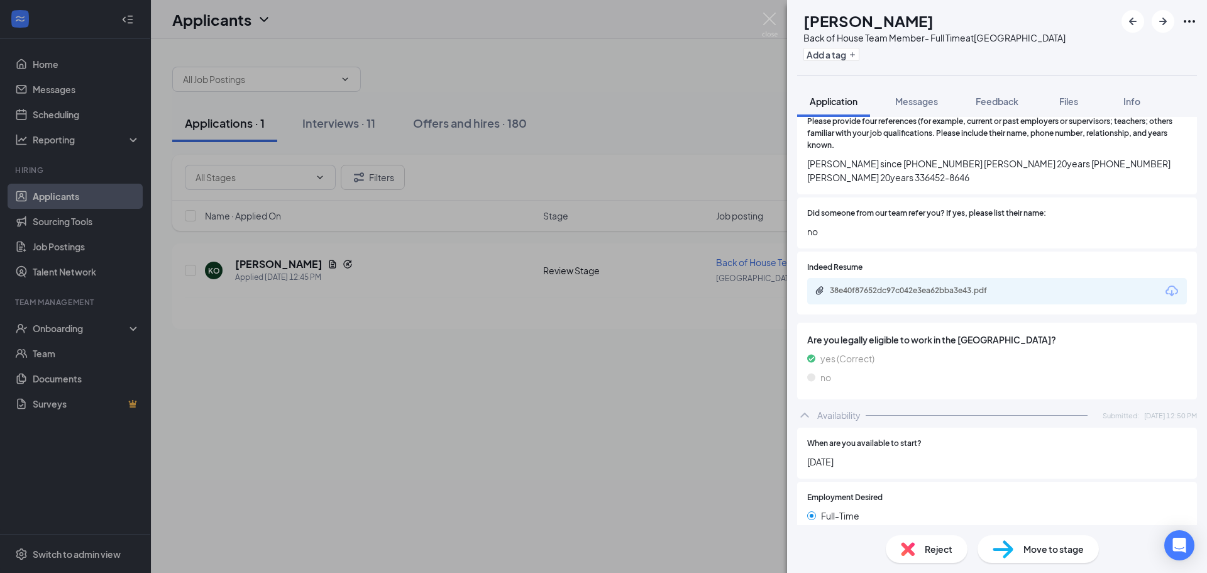
scroll to position [1006, 0]
click at [841, 285] on div "38e40f87652dc97c042e3ea62bba3e43.pdf" at bounding box center [918, 290] width 176 height 10
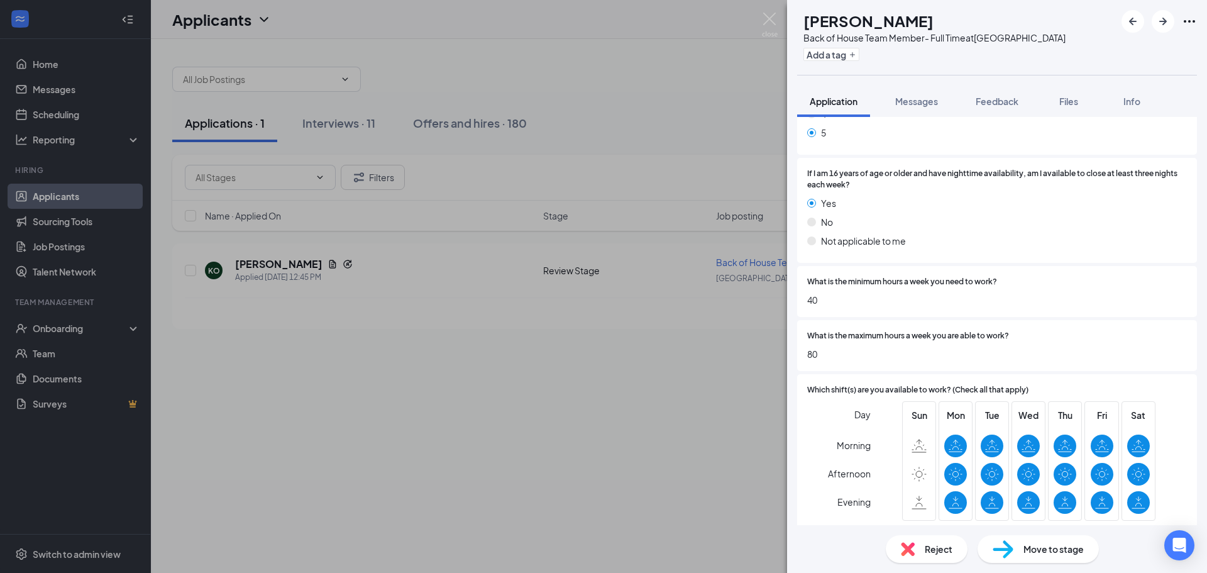
scroll to position [1694, 0]
click at [769, 7] on div "KO [PERSON_NAME] Back of House Team Member- Full Time at [GEOGRAPHIC_DATA] Add …" at bounding box center [603, 286] width 1207 height 573
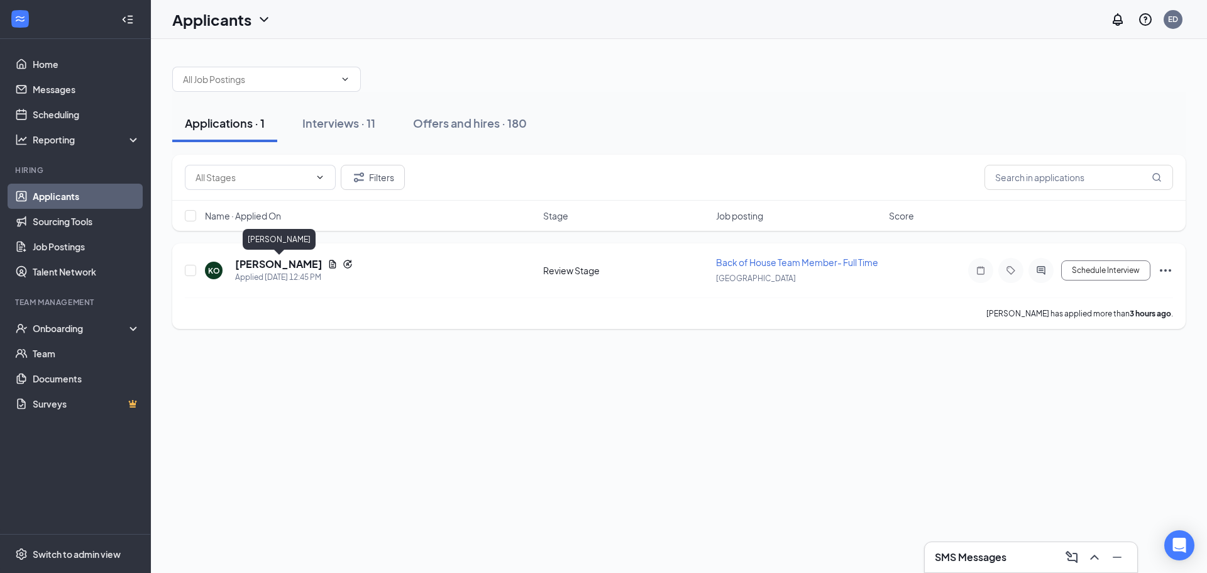
click at [269, 267] on h5 "[PERSON_NAME]" at bounding box center [278, 264] width 87 height 14
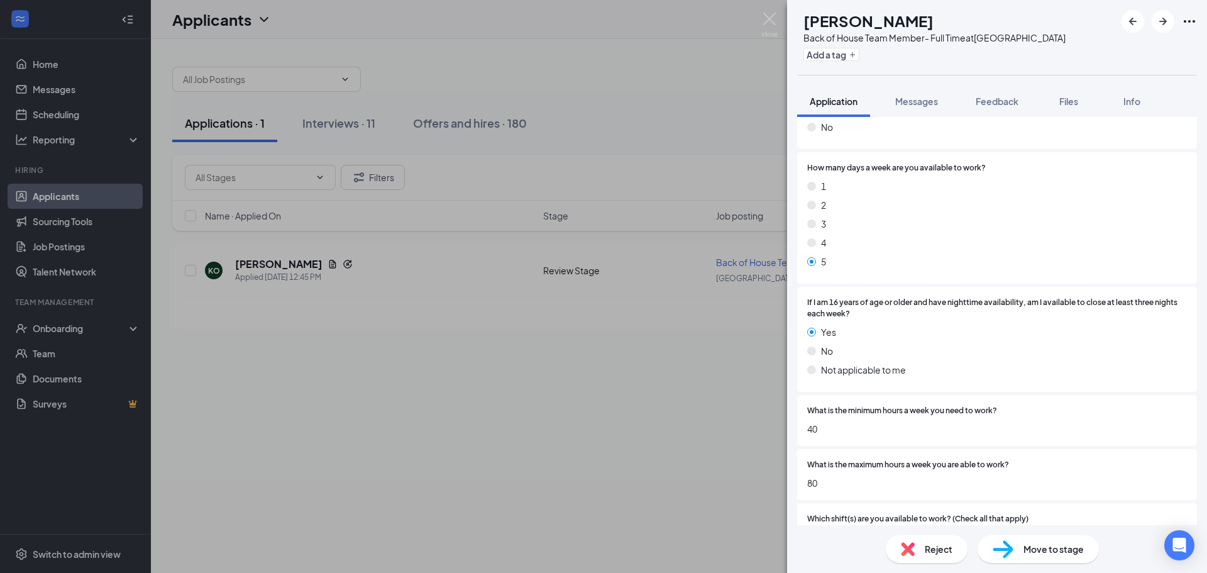
scroll to position [1694, 0]
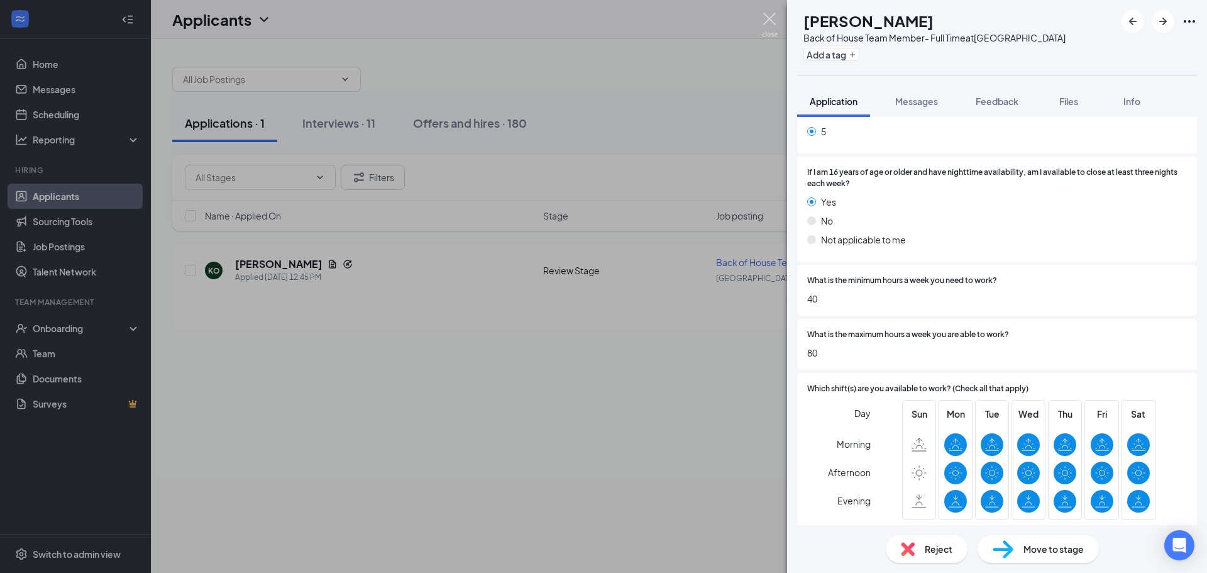
click at [766, 21] on img at bounding box center [770, 25] width 16 height 25
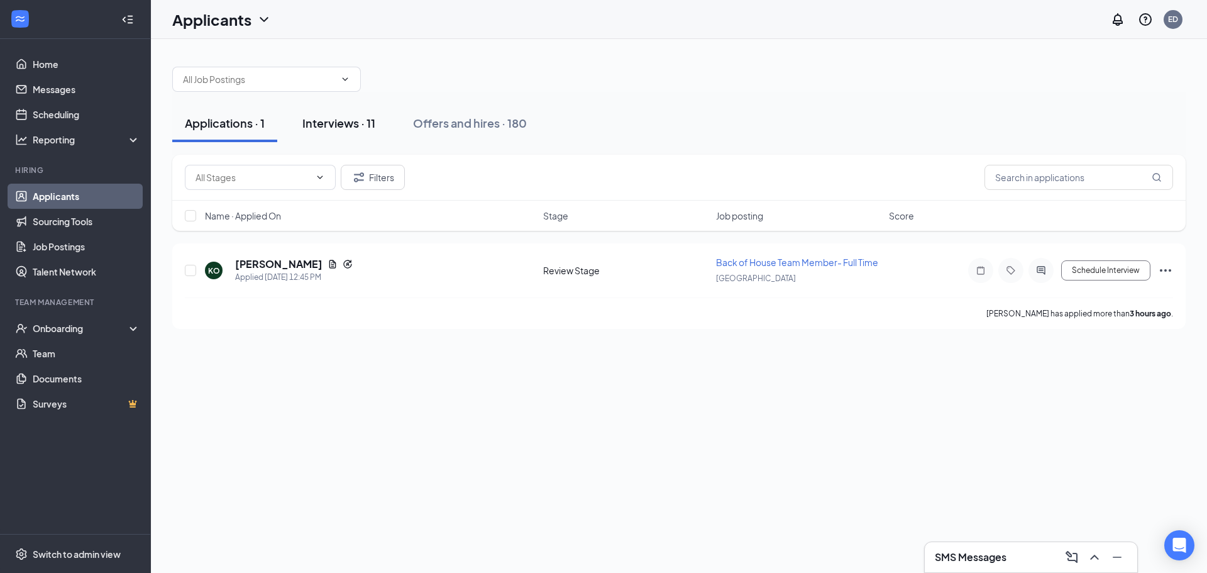
click at [358, 121] on div "Interviews · 11" at bounding box center [338, 123] width 73 height 16
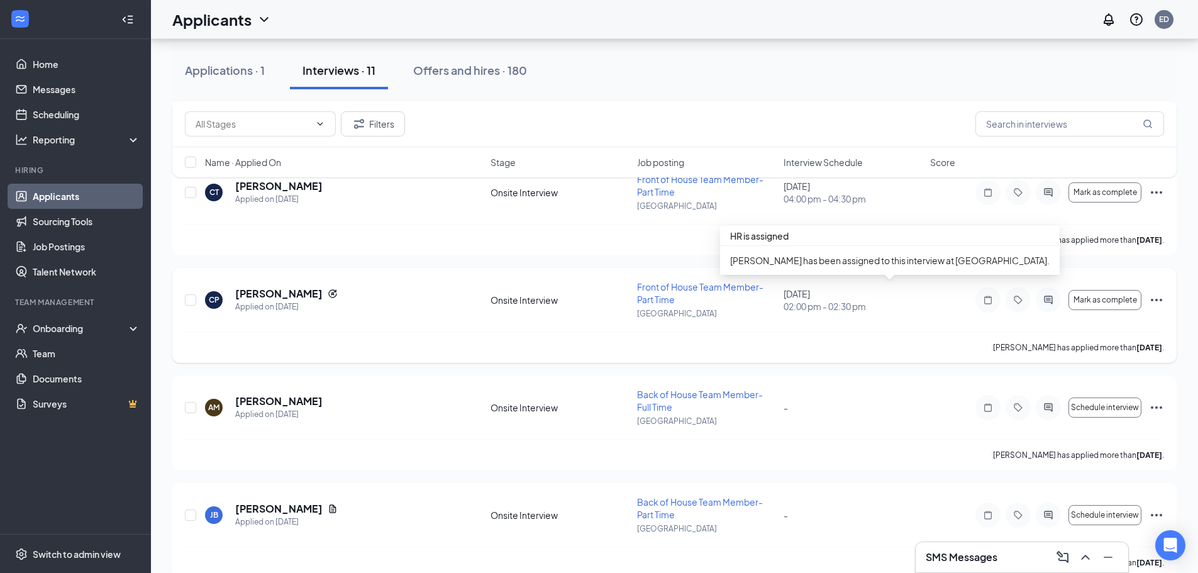
scroll to position [856, 0]
